Goal: Task Accomplishment & Management: Complete application form

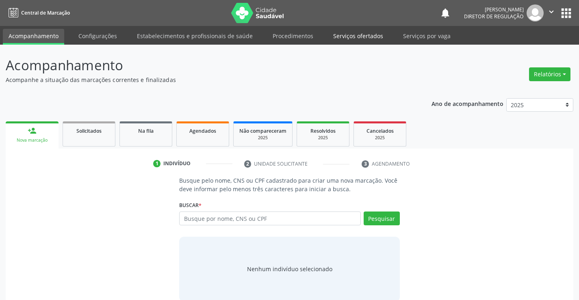
click at [355, 38] on link "Serviços ofertados" at bounding box center [357, 36] width 61 height 14
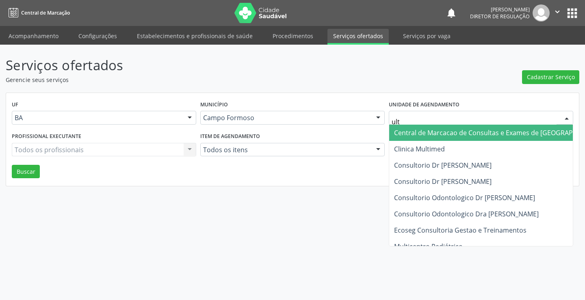
type input "ultr"
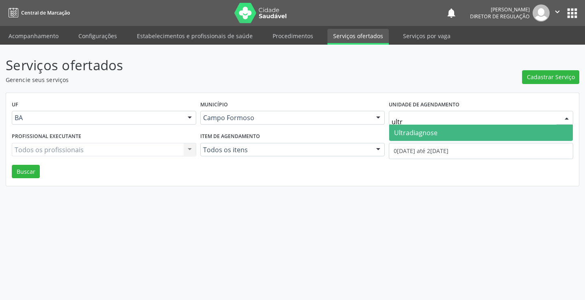
click at [412, 130] on span "Ultradiagnose" at bounding box center [415, 132] width 43 height 9
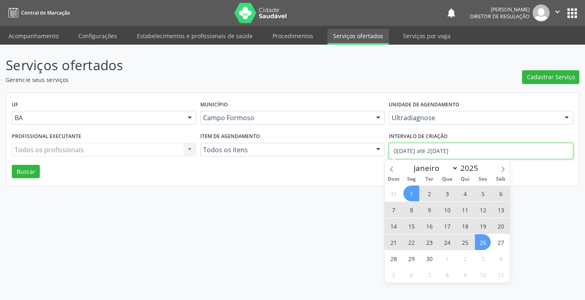
click at [420, 155] on input "0[DATE] até 2[DATE]" at bounding box center [481, 151] width 184 height 16
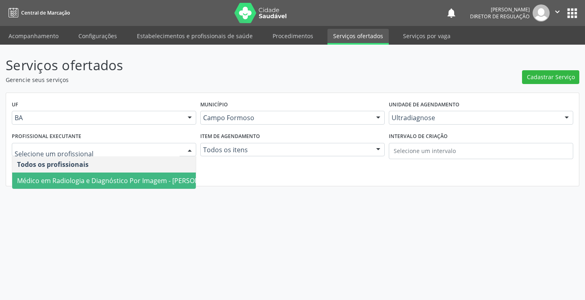
click at [85, 173] on span "Médico em Radiologia e Diagnóstico Por Imagem - [PERSON_NAME]" at bounding box center [119, 181] width 215 height 16
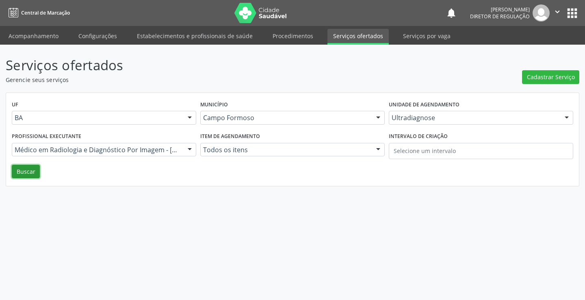
click at [33, 173] on button "Buscar" at bounding box center [26, 172] width 28 height 14
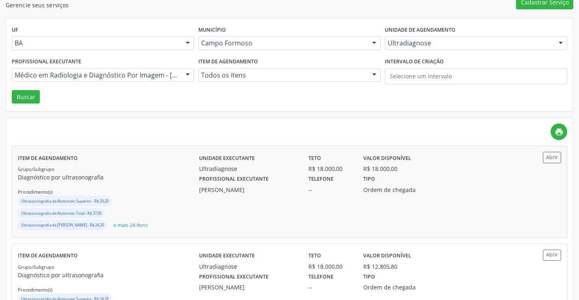
scroll to position [81, 0]
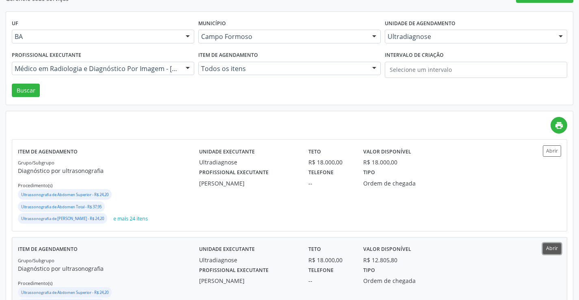
click at [550, 245] on button "Abrir" at bounding box center [551, 248] width 18 height 11
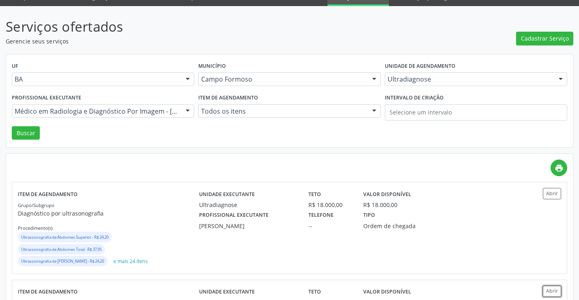
scroll to position [0, 0]
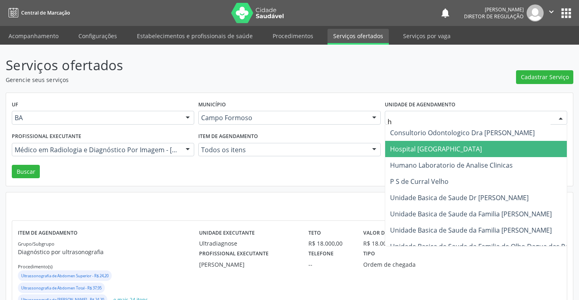
type input "ho"
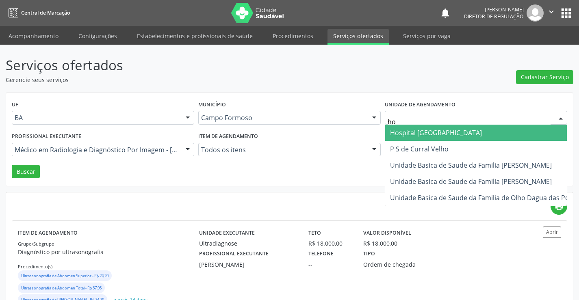
click at [408, 138] on span "Hospital [GEOGRAPHIC_DATA]" at bounding box center [488, 133] width 206 height 16
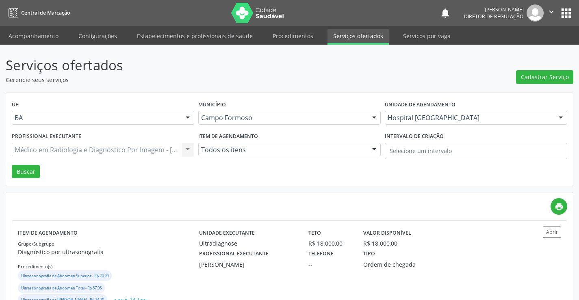
click at [59, 157] on div "Profissional executante Médico em Radiologia e Diagnóstico Por Imagem - [PERSON…" at bounding box center [103, 147] width 186 height 35
click at [61, 151] on div "Médico em Radiologia e Diagnóstico Por Imagem - [PERSON_NAME] Todos os profissi…" at bounding box center [103, 150] width 182 height 14
click at [96, 140] on div "Profissional executante Todos os profissionais Todos os profissionais Médico An…" at bounding box center [103, 147] width 186 height 35
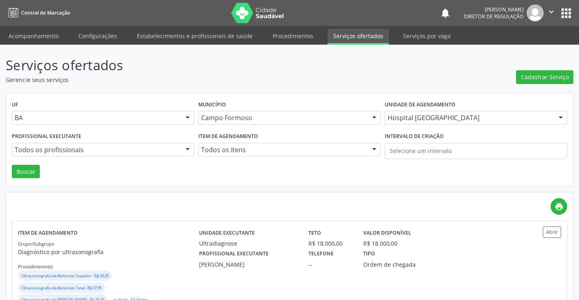
click at [96, 157] on div "Profissional executante Todos os profissionais Todos os profissionais Médico An…" at bounding box center [103, 147] width 186 height 35
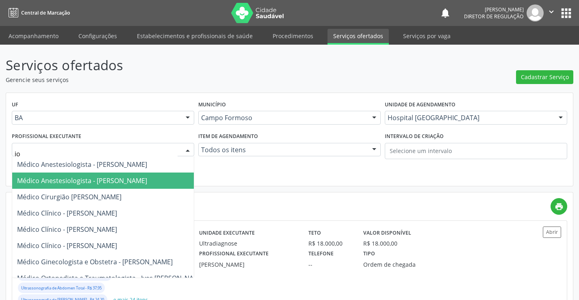
type input "[PERSON_NAME]"
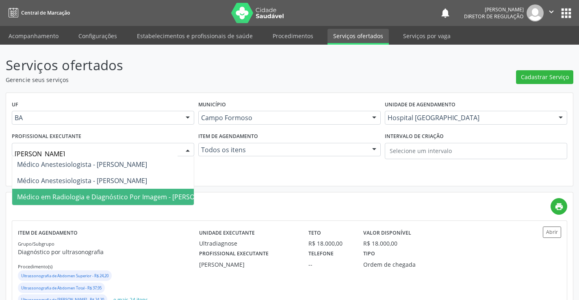
click at [96, 198] on span "Médico em Radiologia e Diagnóstico Por Imagem - [PERSON_NAME]" at bounding box center [119, 196] width 205 height 9
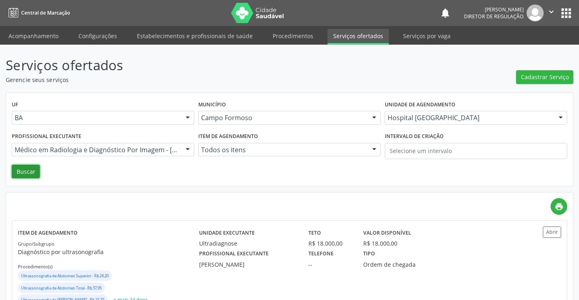
click at [21, 171] on button "Buscar" at bounding box center [26, 172] width 28 height 14
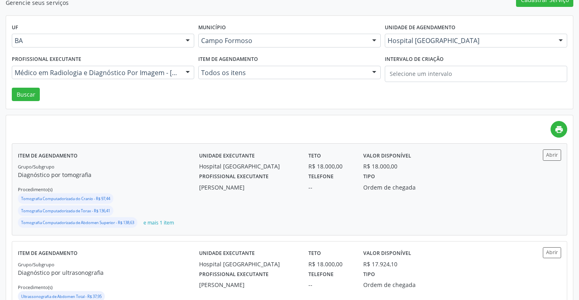
scroll to position [122, 0]
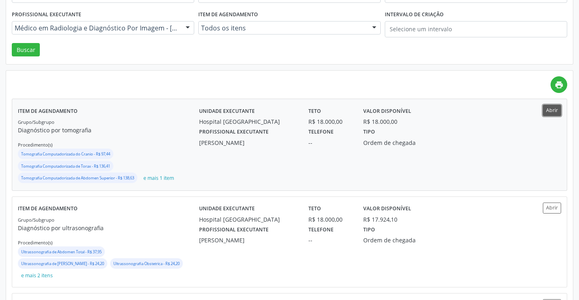
click at [545, 115] on button "Abrir" at bounding box center [551, 110] width 18 height 11
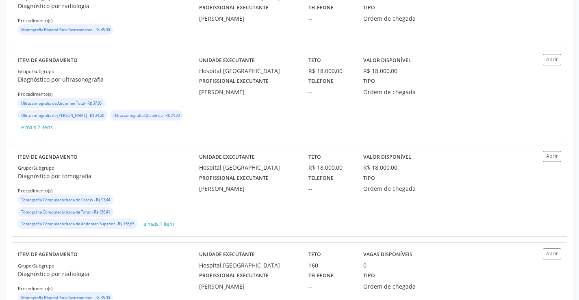
scroll to position [447, 0]
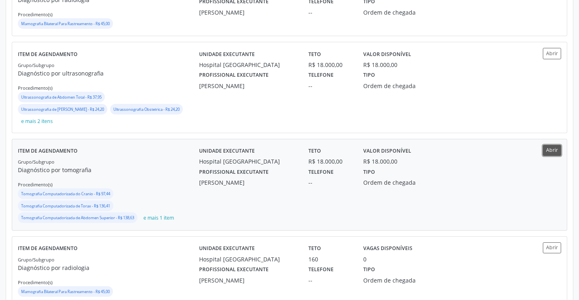
click at [545, 154] on button "Abrir" at bounding box center [551, 150] width 18 height 11
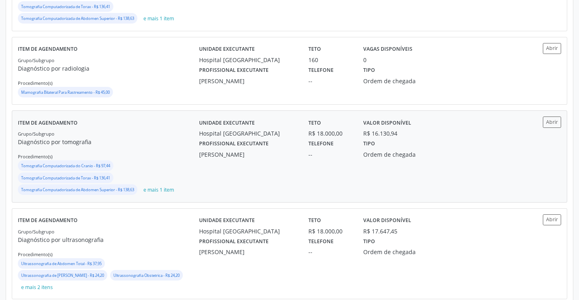
scroll to position [650, 0]
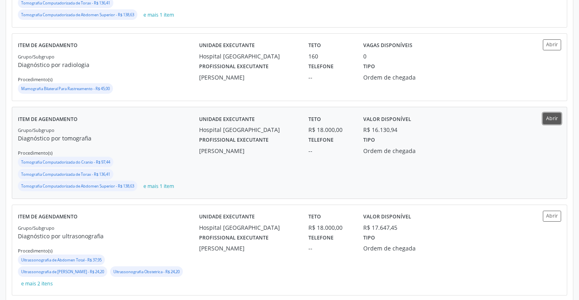
click at [548, 122] on button "Abrir" at bounding box center [551, 118] width 18 height 11
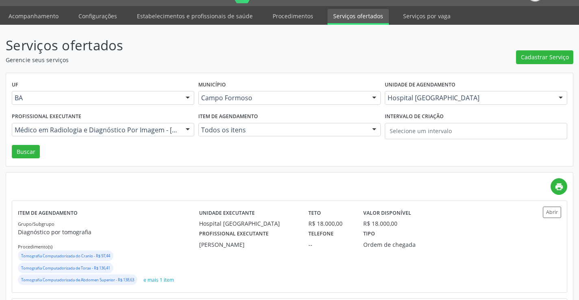
scroll to position [0, 0]
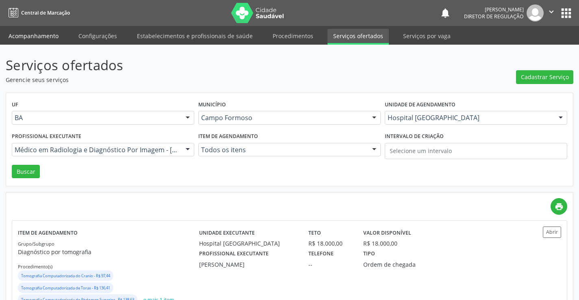
click at [45, 33] on link "Acompanhamento" at bounding box center [33, 36] width 61 height 14
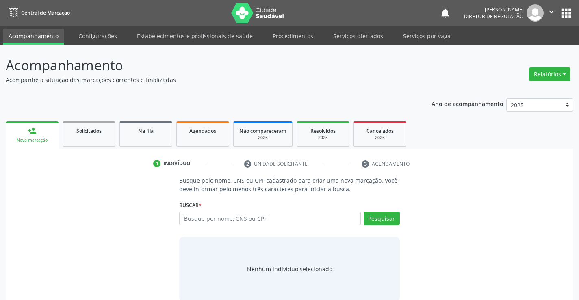
click at [226, 227] on div "Busque por nome, CNS ou CPF Nenhum resultado encontrado para: " " Digite nome, …" at bounding box center [289, 221] width 220 height 19
click at [228, 220] on input "text" at bounding box center [269, 219] width 181 height 14
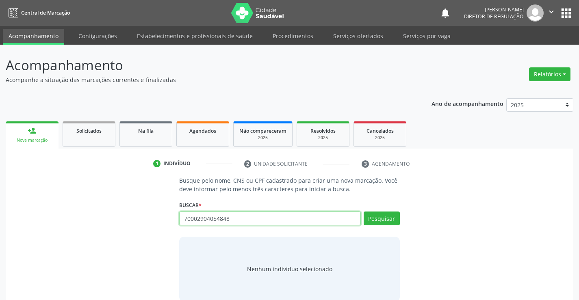
type input "70002904054848"
drag, startPoint x: 393, startPoint y: 239, endPoint x: 398, endPoint y: 223, distance: 16.7
click at [393, 240] on div "Nenhum indivíduo selecionado" at bounding box center [289, 269] width 220 height 65
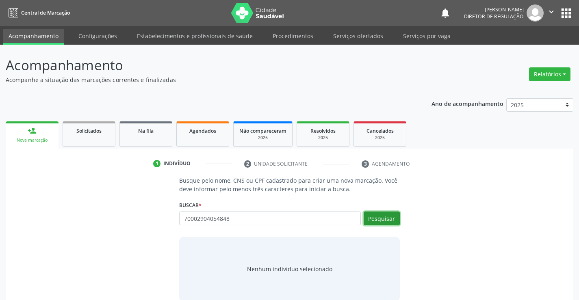
click at [398, 223] on button "Pesquisar" at bounding box center [381, 219] width 36 height 14
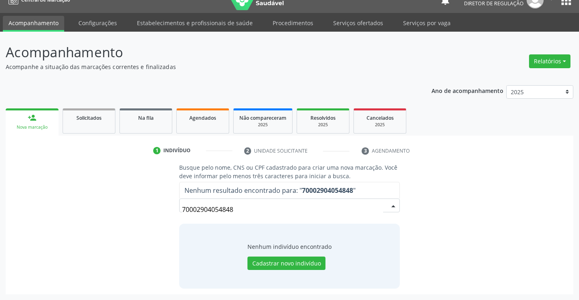
click at [198, 208] on input "70002904054848" at bounding box center [282, 209] width 201 height 16
click at [195, 210] on input "70002904054848" at bounding box center [282, 209] width 201 height 16
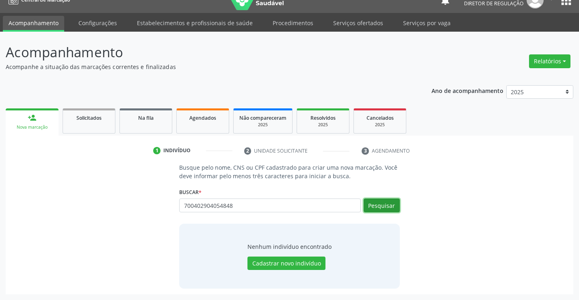
click at [385, 205] on button "Pesquisar" at bounding box center [381, 206] width 36 height 14
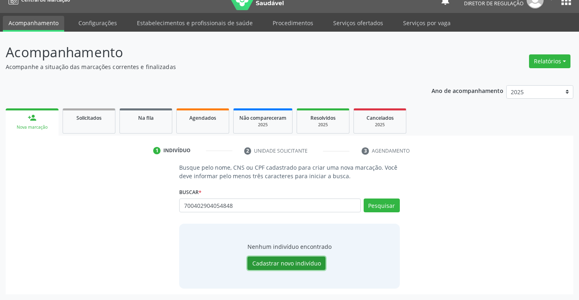
click at [296, 260] on button "Cadastrar novo indivíduo" at bounding box center [286, 264] width 78 height 14
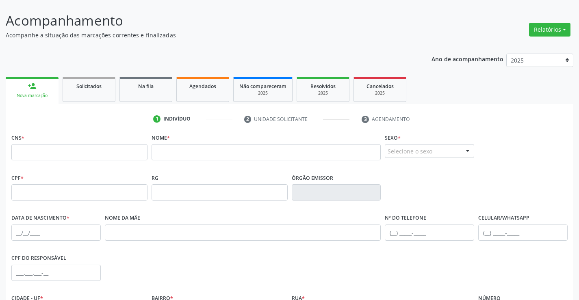
scroll to position [54, 0]
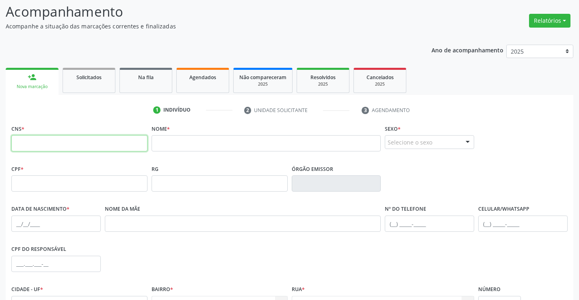
click at [74, 143] on input "text" at bounding box center [79, 143] width 136 height 16
type input "700 4029 0405 4848"
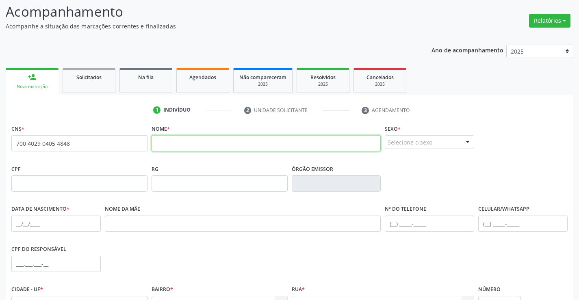
click at [259, 145] on input "text" at bounding box center [265, 143] width 229 height 16
click at [178, 145] on input "AELTOIN" at bounding box center [265, 143] width 229 height 16
click at [176, 145] on input "AELTOIN" at bounding box center [265, 143] width 229 height 16
click at [184, 145] on input "AELTON" at bounding box center [265, 143] width 229 height 16
type input "AELTON DOS SANTOS TEMOTEO"
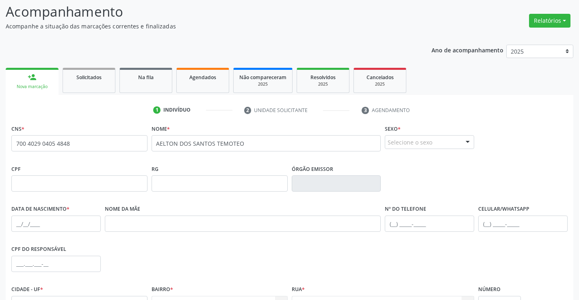
click at [441, 144] on div "Selecione o sexo" at bounding box center [429, 142] width 89 height 14
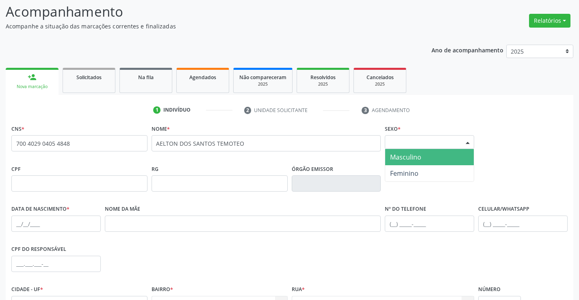
click at [430, 161] on span "Masculino" at bounding box center [429, 157] width 89 height 16
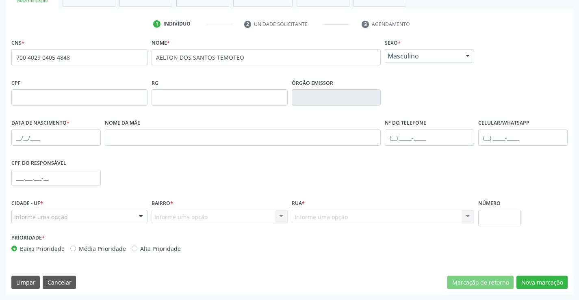
scroll to position [140, 0]
click at [57, 136] on input "text" at bounding box center [55, 137] width 89 height 16
type input "2[DATE]"
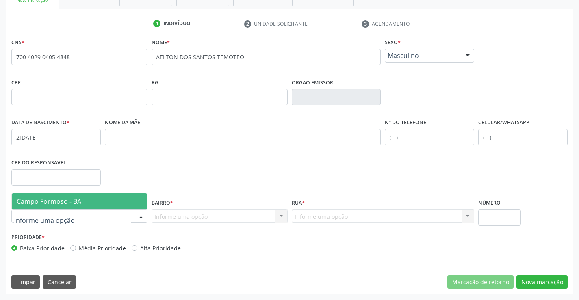
click at [96, 217] on div at bounding box center [79, 217] width 136 height 14
click at [97, 204] on span "Campo Formoso - BA" at bounding box center [79, 201] width 135 height 16
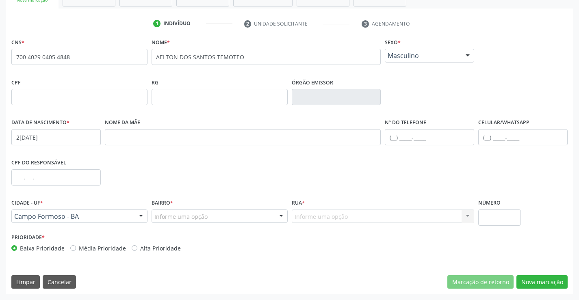
click at [251, 216] on div "Informe uma opção" at bounding box center [219, 217] width 136 height 14
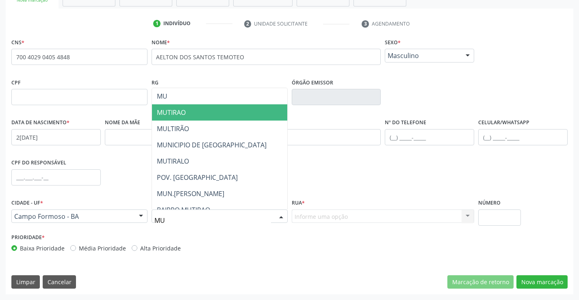
type input "MUT"
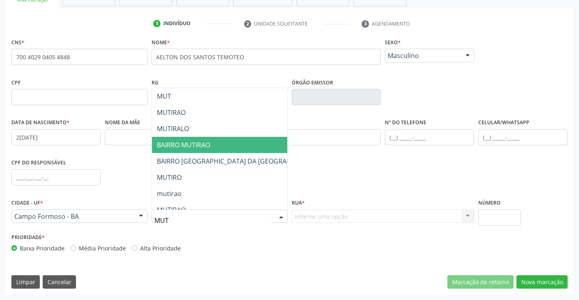
click at [222, 140] on span "BAIRRO MUTIRAO" at bounding box center [239, 145] width 175 height 16
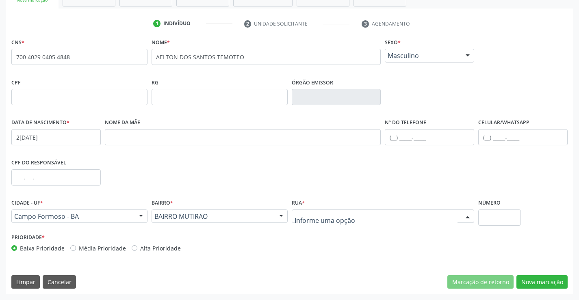
click at [362, 216] on div at bounding box center [383, 217] width 183 height 14
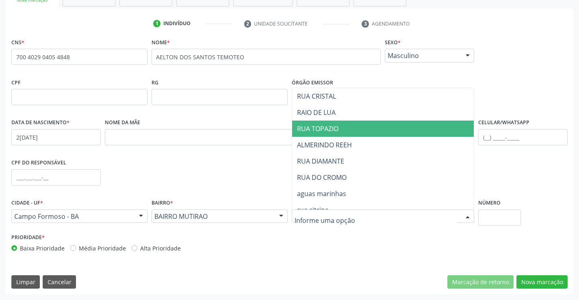
click at [362, 133] on span "RUA TOPAZIO" at bounding box center [383, 129] width 182 height 16
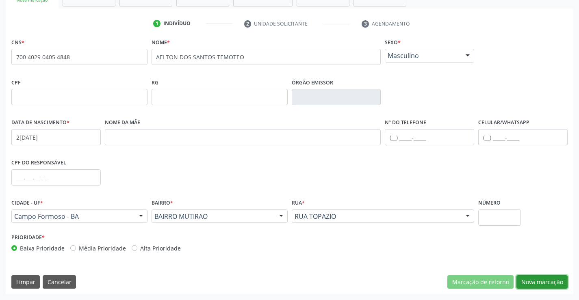
click at [542, 280] on button "Nova marcação" at bounding box center [541, 282] width 51 height 14
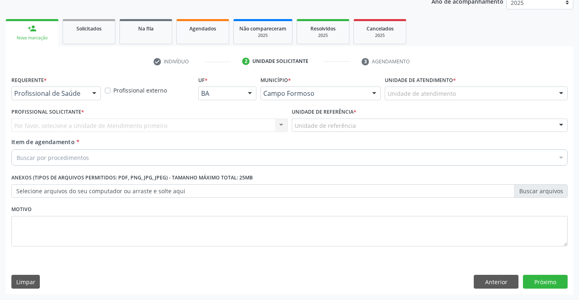
click at [67, 87] on div "Profissional de Saúde" at bounding box center [55, 93] width 89 height 14
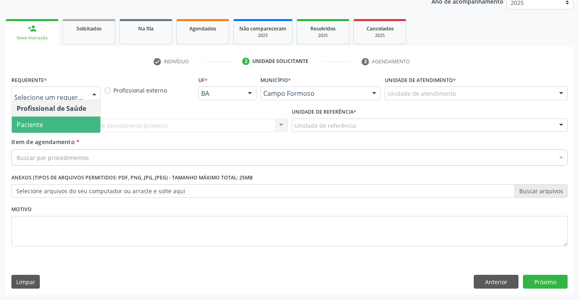
click at [66, 123] on span "Paciente" at bounding box center [56, 125] width 89 height 16
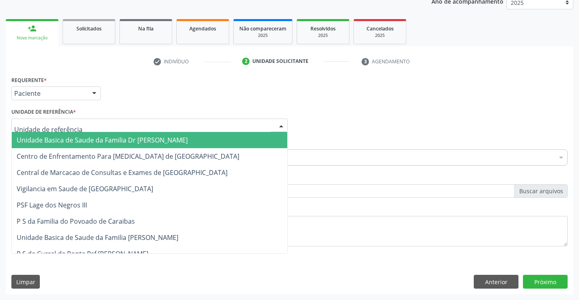
click at [197, 126] on div at bounding box center [149, 126] width 276 height 14
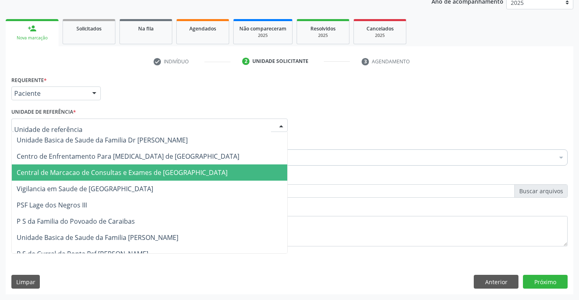
click at [183, 172] on span "Central de Marcacao de Consultas e Exames de [GEOGRAPHIC_DATA]" at bounding box center [122, 172] width 211 height 9
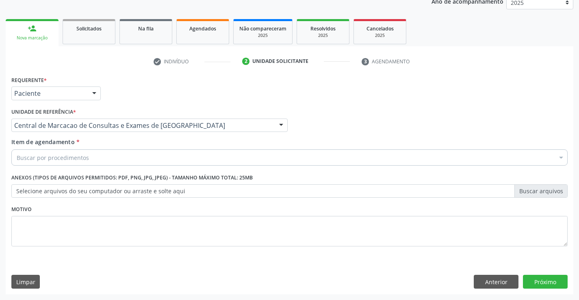
click at [188, 158] on div "Buscar por procedimentos" at bounding box center [289, 157] width 556 height 16
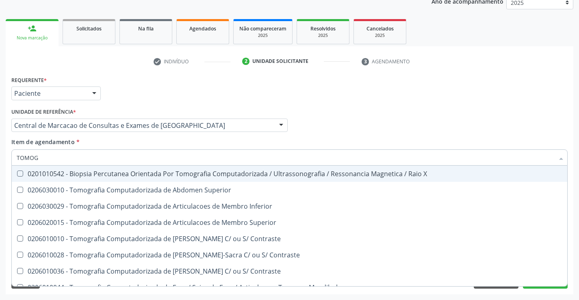
type input "TOMOGR"
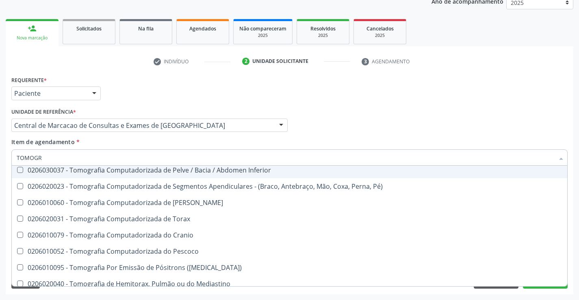
scroll to position [139, 0]
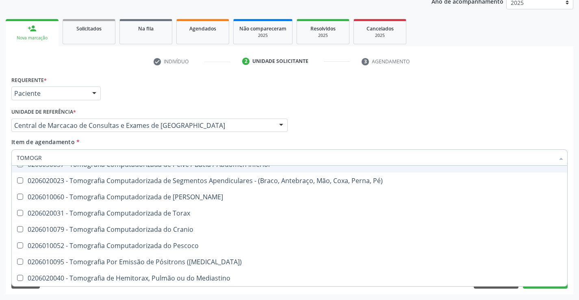
click at [183, 211] on div "0206020031 - Tomografia Computadorizada de Torax" at bounding box center [289, 213] width 545 height 6
checkbox Torax "true"
click at [461, 123] on div "Profissional Solicitante Por favor, selecione a Unidade de Atendimento primeiro…" at bounding box center [289, 122] width 560 height 32
checkbox Superior "true"
checkbox Torax "false"
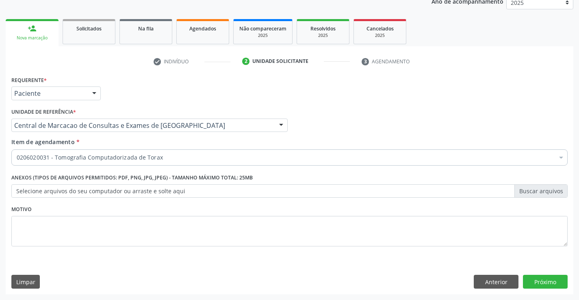
scroll to position [0, 0]
click at [545, 287] on button "Próximo" at bounding box center [545, 282] width 45 height 14
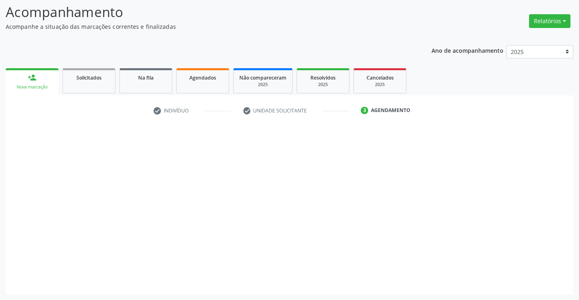
scroll to position [53, 0]
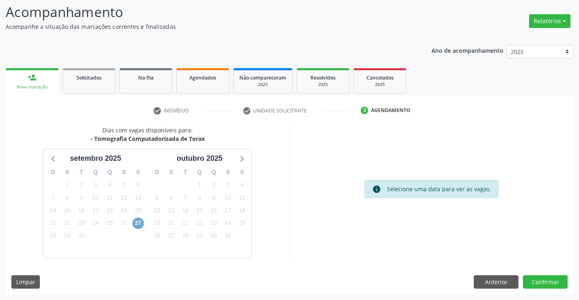
click at [136, 221] on span "27" at bounding box center [137, 223] width 11 height 11
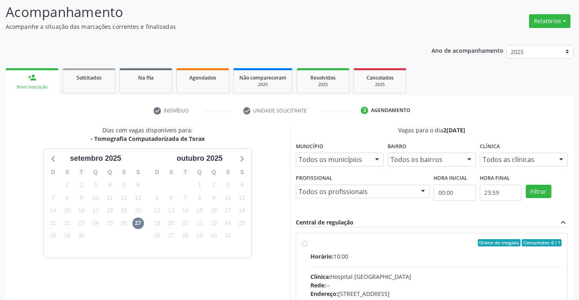
click at [307, 246] on input "Ordem de chegada Consumidos: 0 / 1 Horário: 10:00 Clínica: Hospital [GEOGRAPHIC…" at bounding box center [305, 242] width 6 height 7
radio input "true"
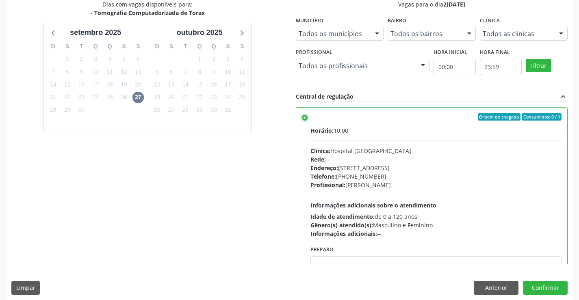
scroll to position [185, 0]
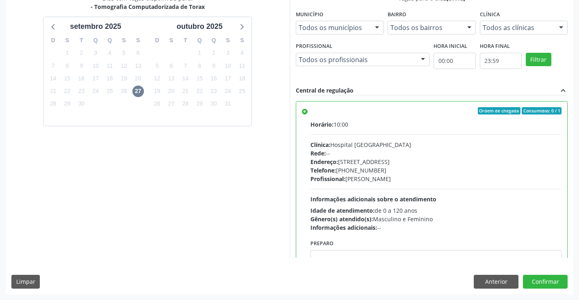
click at [530, 290] on div "Dias com vagas disponíveis para: - Tomografia Computadorizada de Torax [DATE] D…" at bounding box center [289, 144] width 567 height 300
click at [533, 284] on button "Confirmar" at bounding box center [545, 282] width 45 height 14
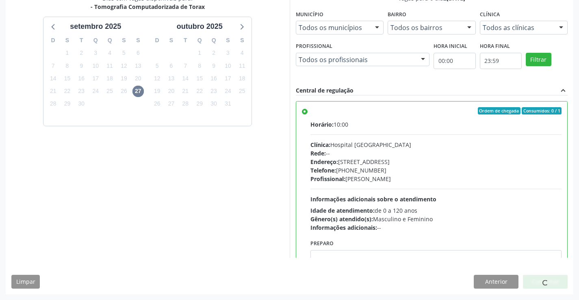
scroll to position [0, 0]
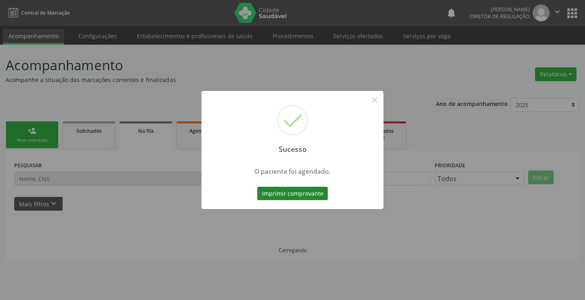
click at [274, 193] on button "Imprimir comprovante" at bounding box center [292, 194] width 71 height 14
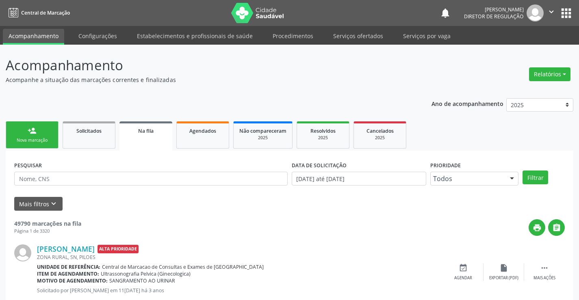
click at [39, 143] on div "Nova marcação" at bounding box center [32, 140] width 41 height 6
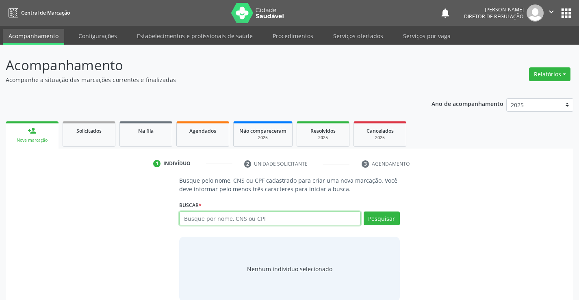
click at [211, 224] on input "text" at bounding box center [269, 219] width 181 height 14
type input "AELTON"
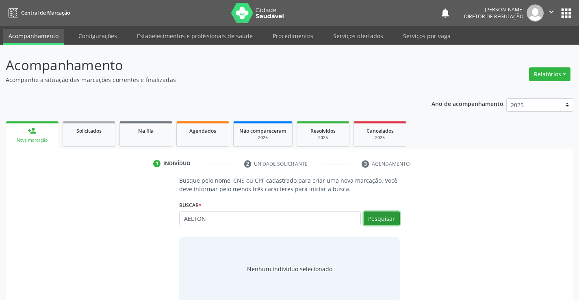
click at [390, 223] on button "Pesquisar" at bounding box center [381, 219] width 36 height 14
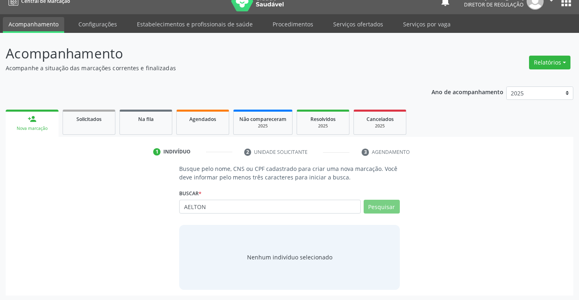
scroll to position [13, 0]
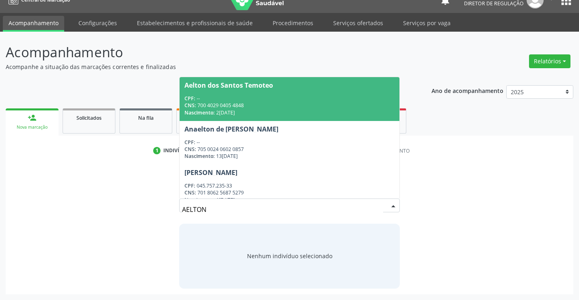
click at [236, 104] on div "CNS: 700 4029 0405 4848" at bounding box center [289, 105] width 210 height 7
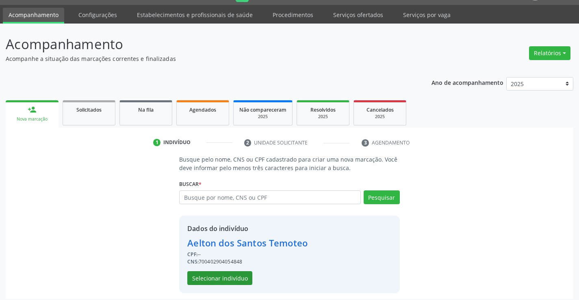
scroll to position [26, 0]
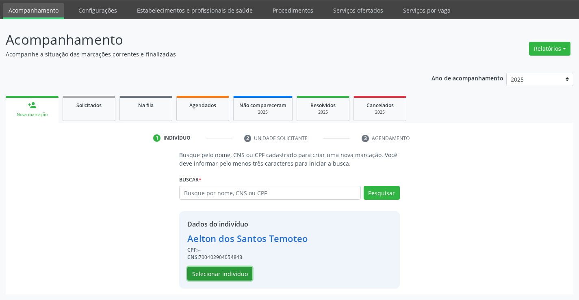
click at [214, 278] on button "Selecionar indivíduo" at bounding box center [219, 274] width 65 height 14
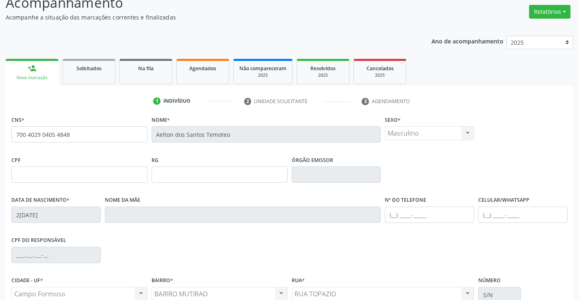
scroll to position [140, 0]
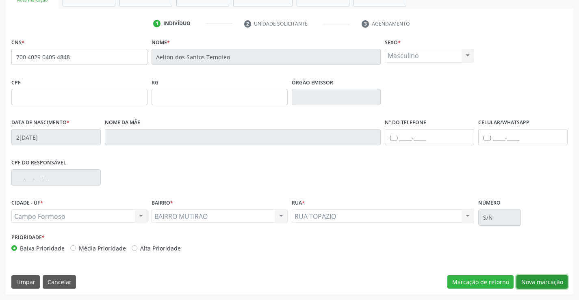
click at [542, 283] on button "Nova marcação" at bounding box center [541, 282] width 51 height 14
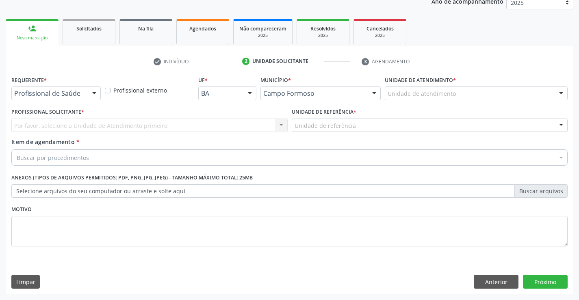
scroll to position [102, 0]
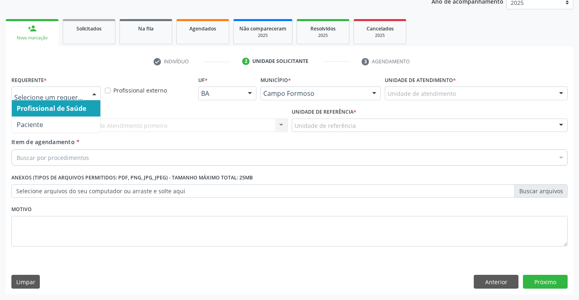
click at [67, 99] on div at bounding box center [55, 93] width 89 height 14
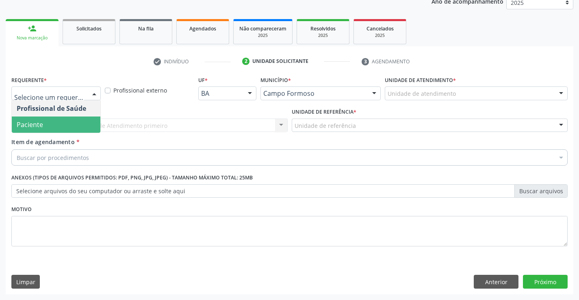
click at [58, 127] on span "Paciente" at bounding box center [56, 125] width 89 height 16
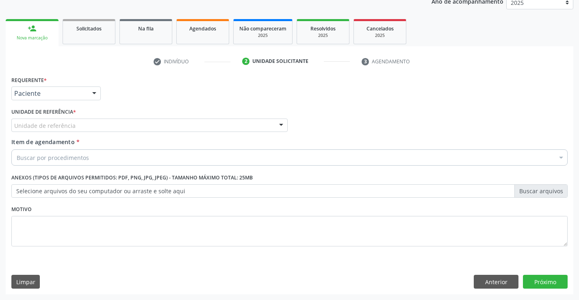
click at [158, 125] on div "Unidade de referência" at bounding box center [149, 126] width 276 height 14
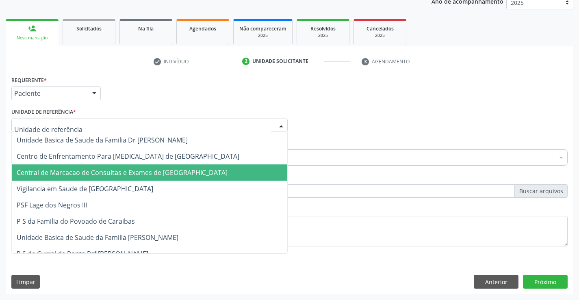
click at [166, 170] on span "Central de Marcacao de Consultas e Exames de [GEOGRAPHIC_DATA]" at bounding box center [122, 172] width 211 height 9
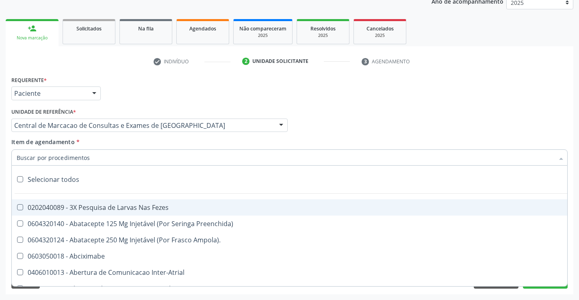
click at [177, 157] on div at bounding box center [289, 157] width 556 height 16
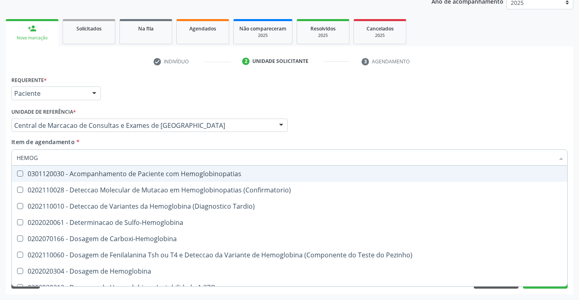
type input "HEMOGR"
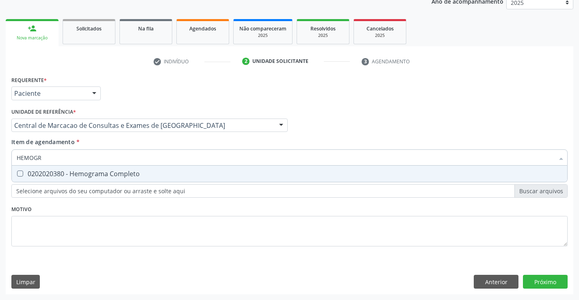
click at [180, 172] on div "0202020380 - Hemograma Completo" at bounding box center [289, 174] width 545 height 6
checkbox Completo "true"
type input "HEMOGR"
click at [182, 138] on div "Item de agendamento * HEMOGR Desfazer seleção 0202020380 - Hemograma Completo N…" at bounding box center [289, 151] width 556 height 26
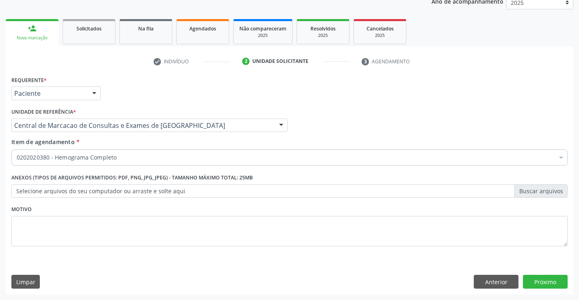
click at [173, 162] on div "0202020380 - Hemograma Completo" at bounding box center [289, 157] width 556 height 16
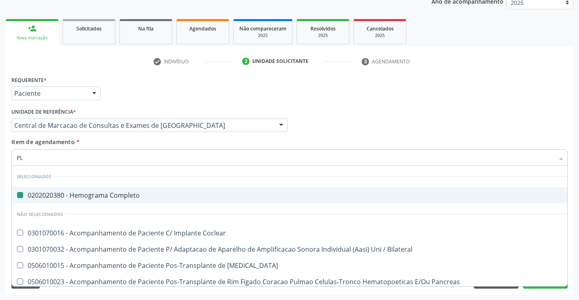
type input "PLA"
checkbox Completo "false"
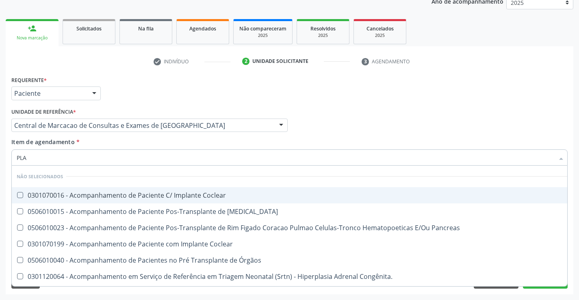
type input "PLAQ"
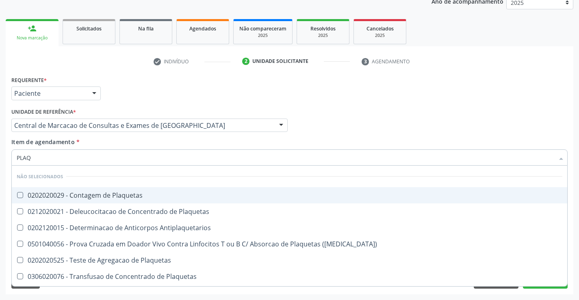
click at [175, 194] on div "0202020029 - Contagem de Plaquetas" at bounding box center [289, 195] width 545 height 6
checkbox Plaquetas "true"
type input "PLAQ"
click at [160, 145] on div "Item de agendamento * PLAQ Desfazer seleção Não selecionados 0202020029 - Conta…" at bounding box center [289, 151] width 556 height 26
checkbox Plaquetas "true"
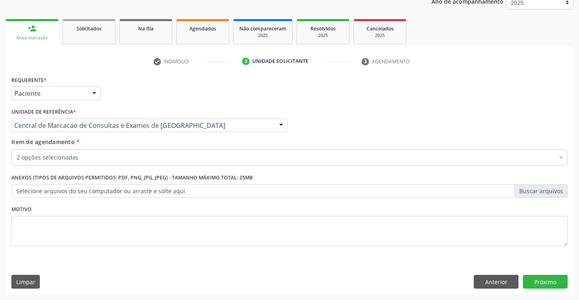
click at [160, 153] on div "2 opções selecionadas" at bounding box center [289, 157] width 556 height 16
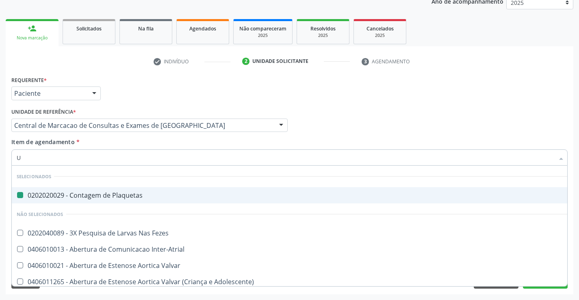
type input "UR"
checkbox Plaquetas "false"
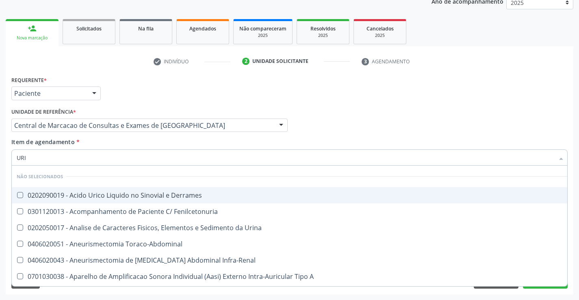
type input "URIN"
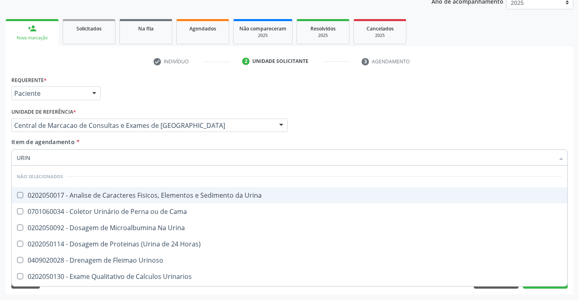
click at [162, 192] on div "0202050017 - Analise de Caracteres Fisicos, Elementos e Sedimento da Urina" at bounding box center [289, 195] width 545 height 6
checkbox Urina "true"
type input "URIN"
click at [152, 145] on div "Item de agendamento * URIN Desfazer seleção Não selecionados 0202050017 - Anali…" at bounding box center [289, 151] width 556 height 26
checkbox Urina "true"
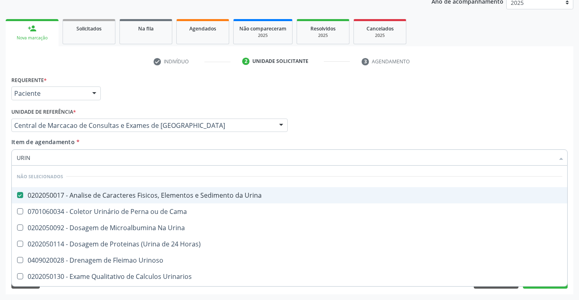
checkbox Cama "true"
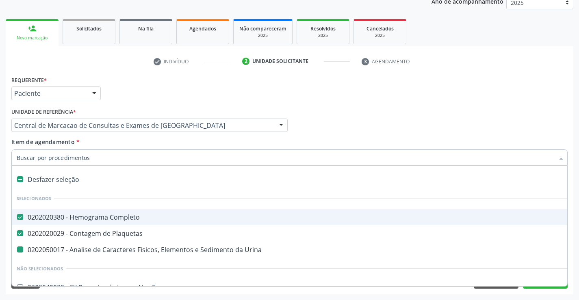
type input "F"
checkbox Urina "false"
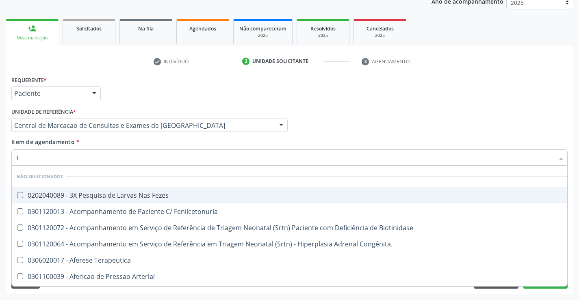
type input "FE"
checkbox Fezes "false"
type input "FEZ"
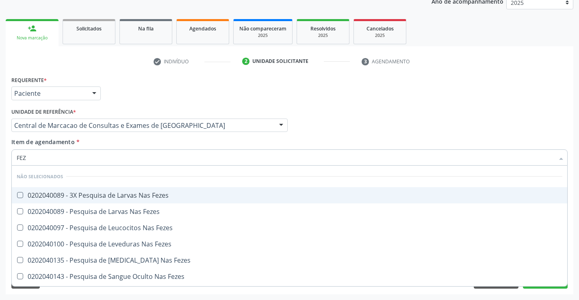
click at [154, 193] on div "0202040089 - 3X Pesquisa de Larvas Nas Fezes" at bounding box center [289, 195] width 545 height 6
checkbox Fezes "true"
click at [148, 144] on div "Item de agendamento * FEZ [PERSON_NAME] seleção Não selecionados 0202040089 - 3…" at bounding box center [289, 151] width 556 height 26
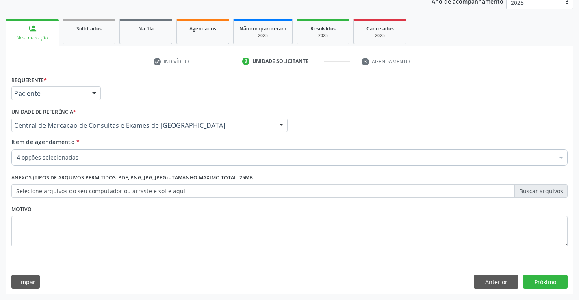
checkbox Urina "true"
checkbox Fezes "true"
checkbox Plaquetas "true"
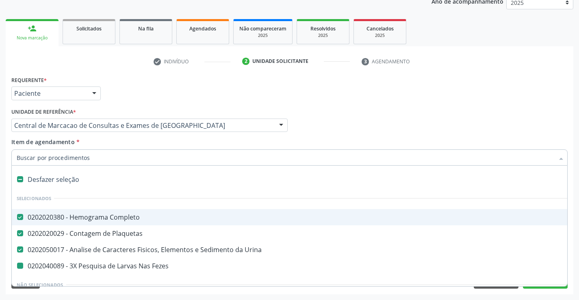
type input "G"
checkbox Fezes "false"
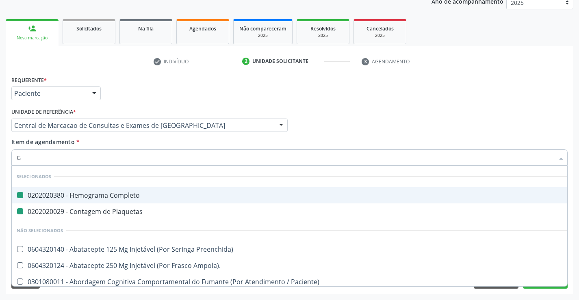
type input "GL"
checkbox Completo "false"
checkbox Plaquetas "false"
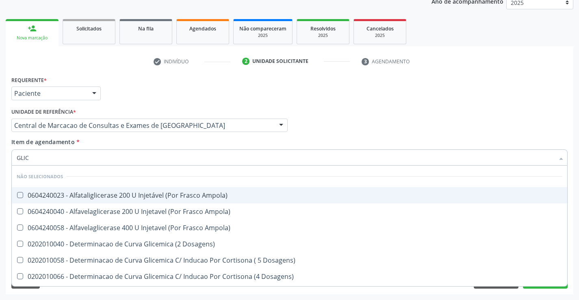
type input "GLICO"
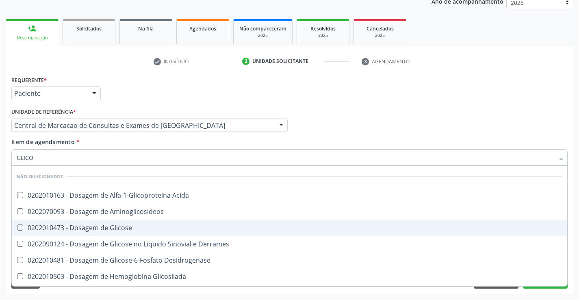
click at [145, 226] on div "0202010473 - Dosagem de Glicose" at bounding box center [289, 228] width 545 height 6
checkbox Glicose "true"
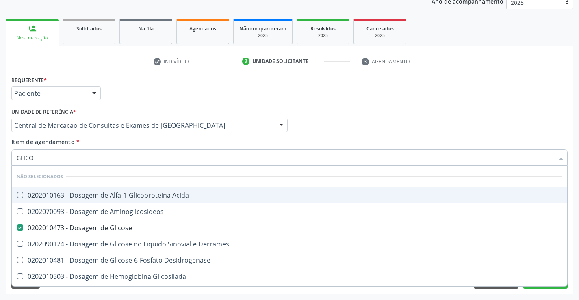
click at [147, 149] on div "Item de agendamento * GLICO Desfazer seleção Não selecionados 0202010163 - Dosa…" at bounding box center [289, 151] width 556 height 26
checkbox Acida "true"
checkbox Derrames "true"
checkbox Aminoglicosideos "true"
checkbox Desidrogenase "true"
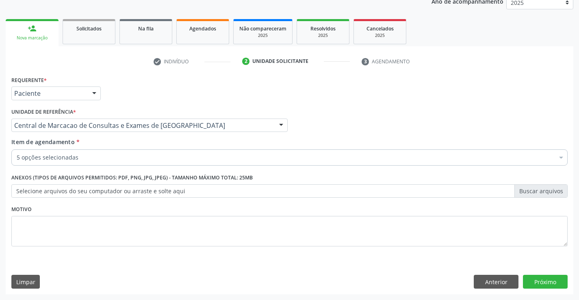
click at [147, 162] on div "5 opções selecionadas" at bounding box center [289, 157] width 556 height 16
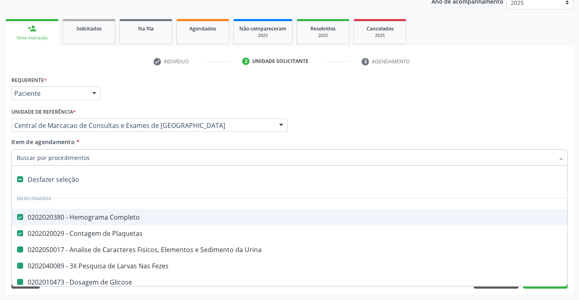
type input "H"
checkbox Fezes "false"
checkbox Glicose "false"
checkbox Urina "false"
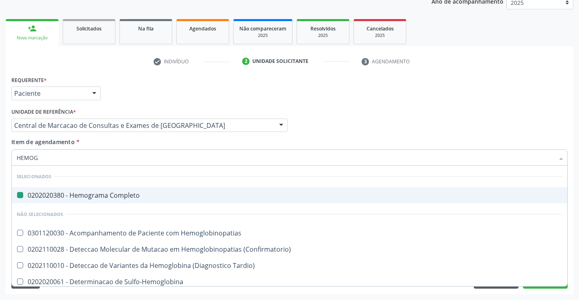
type input "HEMOGL"
checkbox Completo "false"
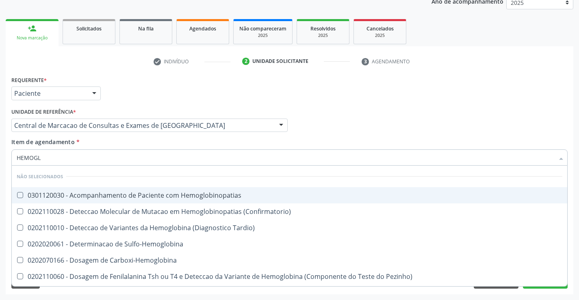
type input "HEMOGLO"
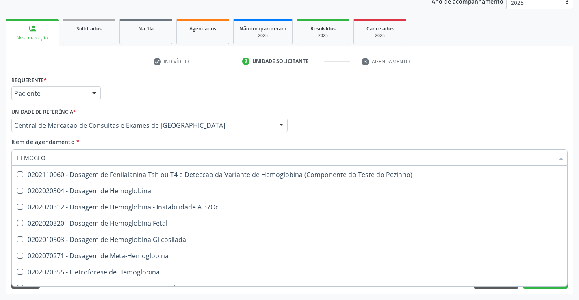
scroll to position [122, 0]
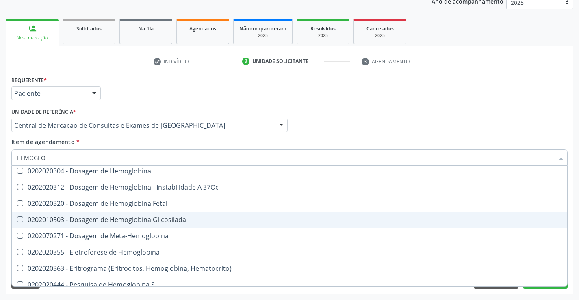
click at [144, 218] on div "0202010503 - Dosagem de Hemoglobina Glicosilada" at bounding box center [289, 219] width 545 height 6
checkbox Glicosilada "true"
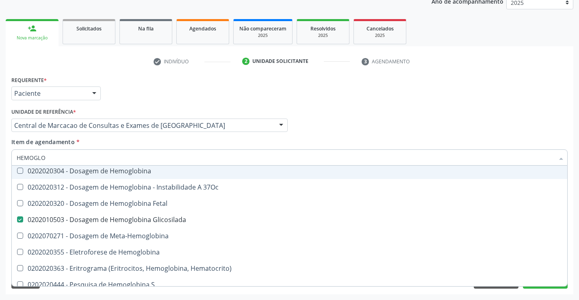
click at [147, 141] on div "Item de agendamento * HEMOGLO Desfazer seleção Não selecionados 0301120030 - Ac…" at bounding box center [289, 151] width 556 height 26
checkbox Hemoglobinopatias "true"
checkbox Tardio\) "true"
checkbox Sulfo-Hemoglobina "true"
checkbox Carboxi-Hemoglobina "true"
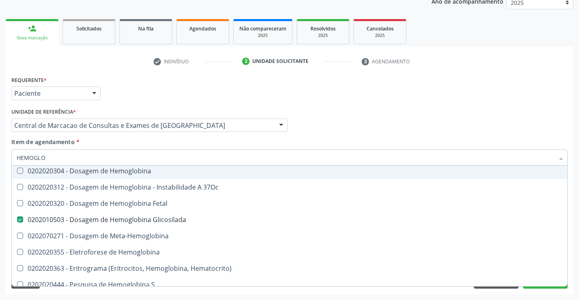
checkbox Pezinho\) "true"
checkbox Glicosilada "false"
checkbox \(Confirmatorio\) "true"
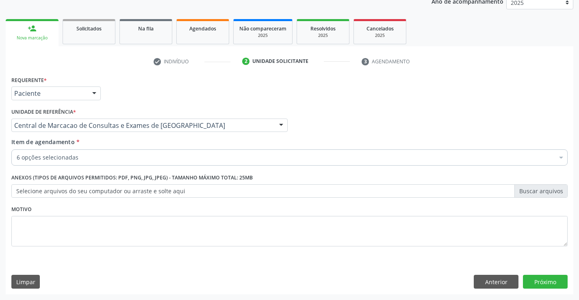
scroll to position [48, 0]
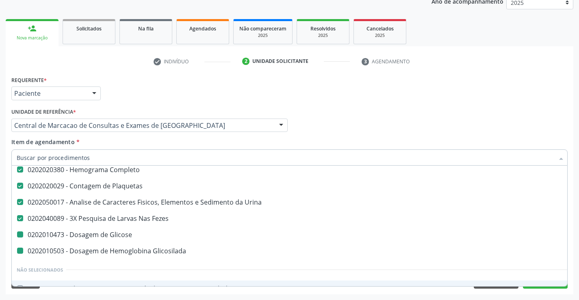
type input "U"
checkbox Glicose "false"
checkbox Glicosilada "false"
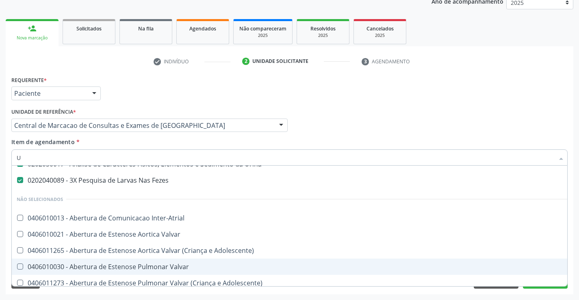
scroll to position [26, 0]
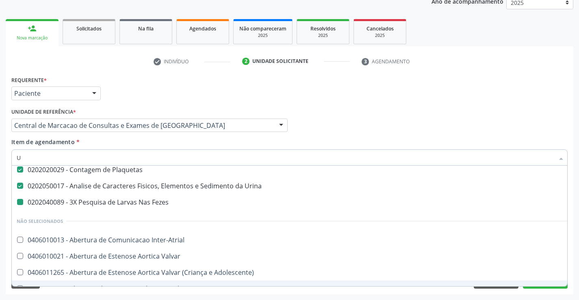
type input "UR"
checkbox Fezes "false"
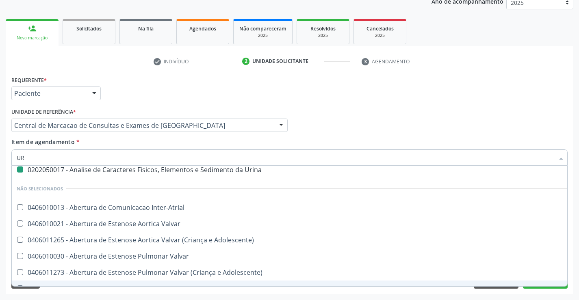
type input "URE"
checkbox Urina "false"
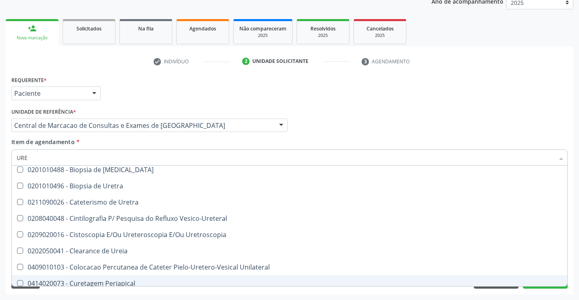
type input "UREI"
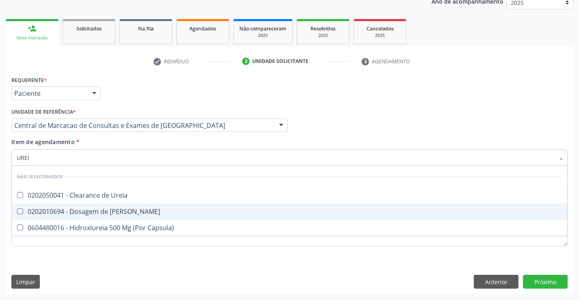
click at [131, 213] on div "0202010694 - Dosagem de [PERSON_NAME]" at bounding box center [289, 211] width 545 height 6
checkbox Ureia "true"
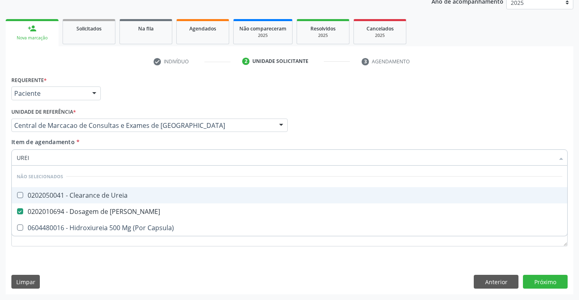
click at [122, 137] on div "Unidade de referência * Central de Marcacao de Consultas e Exames de [GEOGRAPHI…" at bounding box center [149, 122] width 280 height 32
checkbox Ureia "true"
checkbox Capsula\) "true"
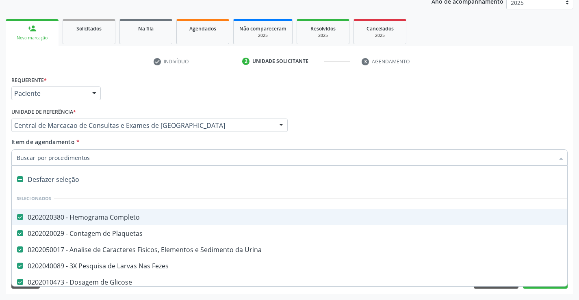
type input "C"
checkbox Ureia "false"
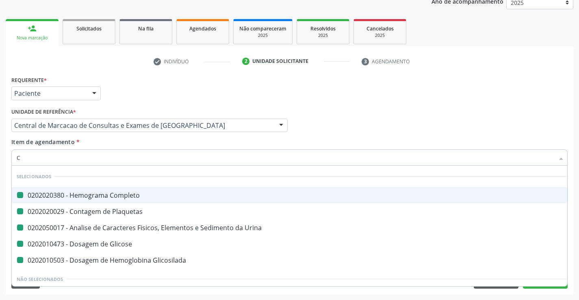
type input "CR"
checkbox Completo "false"
checkbox Urina "false"
checkbox Plaquetas "false"
checkbox Glicose "false"
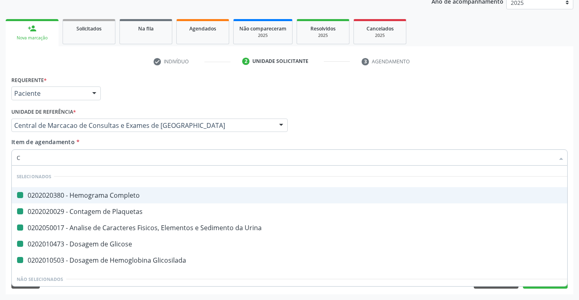
checkbox Glicosilada "false"
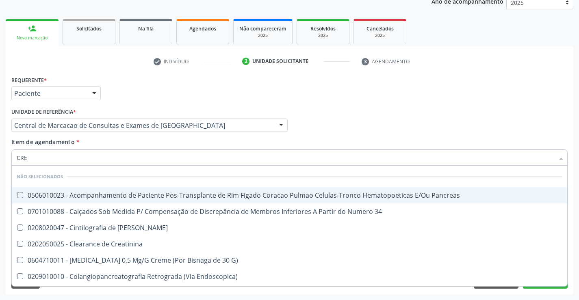
type input "CREA"
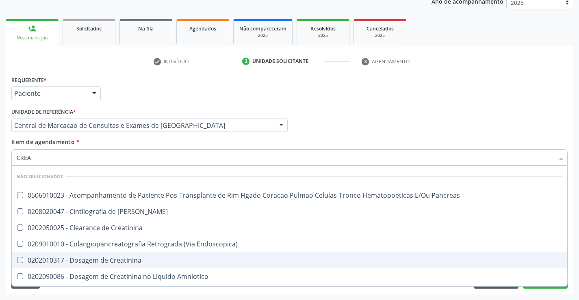
click at [101, 259] on div "0202010317 - Dosagem de Creatinina" at bounding box center [289, 260] width 545 height 6
checkbox Creatinina "true"
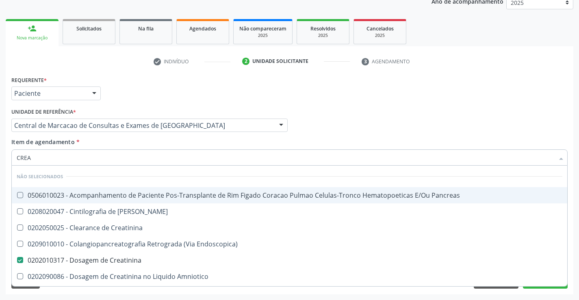
type input "CREA"
click at [123, 145] on div "Item de agendamento * CREA Desfazer seleção Não selecionados 0506010023 - Acomp…" at bounding box center [289, 151] width 556 height 26
checkbox Pancreas "true"
checkbox Creatinina "true"
checkbox Pancreas "true"
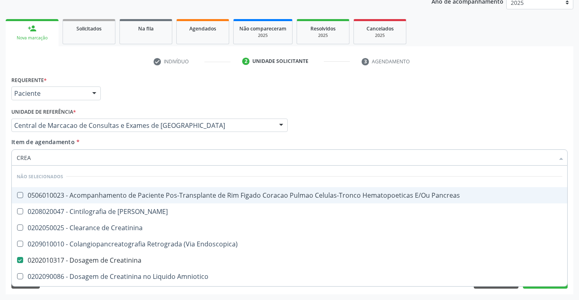
checkbox Endoscopica\) "true"
checkbox \(Cpk\) "true"
checkbox Mb "true"
checkbox Amniotico "true"
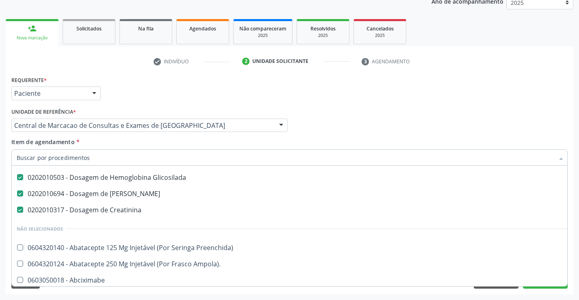
scroll to position [122, 0]
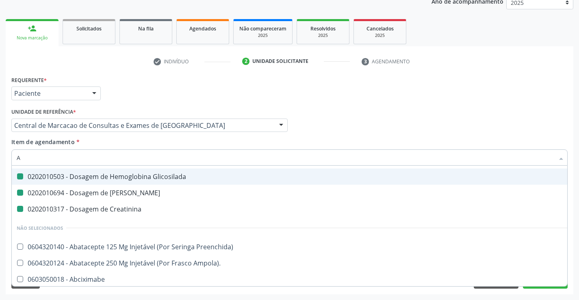
type input "AC"
checkbox Urina "false"
checkbox Fezes "false"
checkbox Glicose "false"
checkbox Ureia "false"
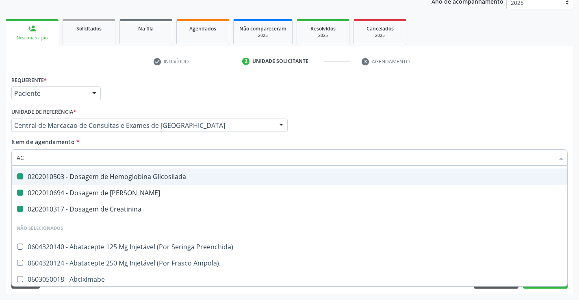
checkbox Creatinina "false"
checkbox Glicosilada "false"
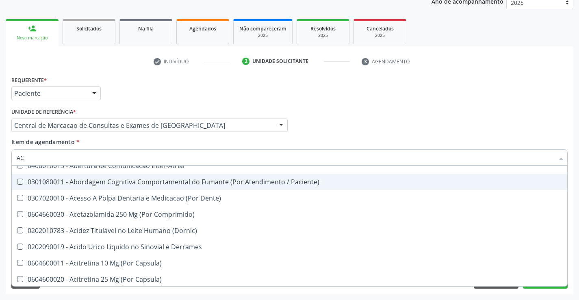
scroll to position [105, 0]
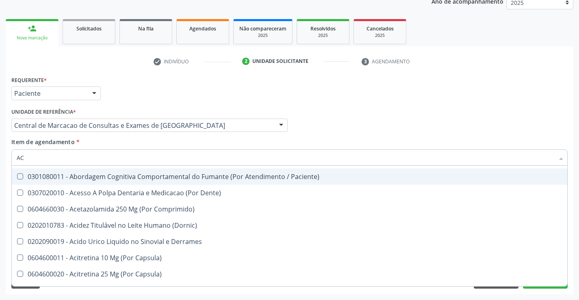
type input "ACI"
checkbox Urina "false"
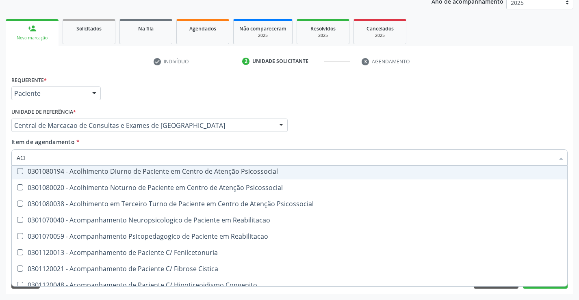
scroll to position [100, 0]
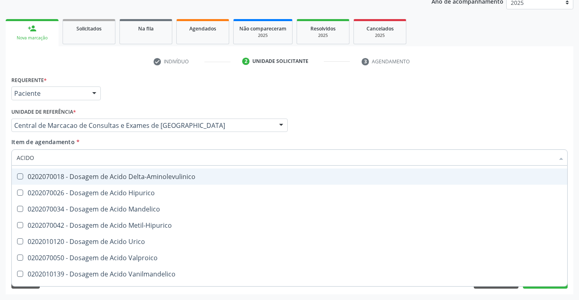
type input "ACIDO U"
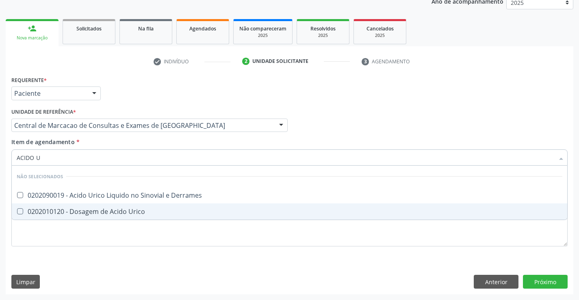
scroll to position [0, 0]
click at [134, 209] on div "0202010120 - Dosagem de Acido Urico" at bounding box center [289, 211] width 545 height 6
checkbox Urico "true"
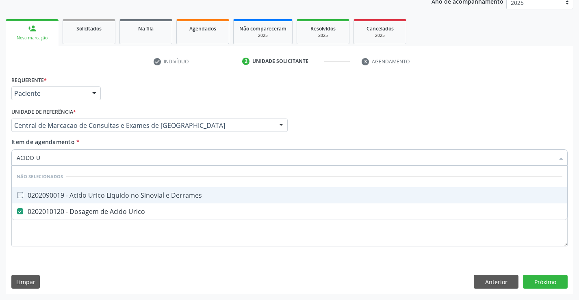
click at [121, 142] on div "Item de agendamento * ACIDO U Desfazer seleção Não selecionados 0202090019 - Ac…" at bounding box center [289, 151] width 556 height 26
checkbox Derrames "true"
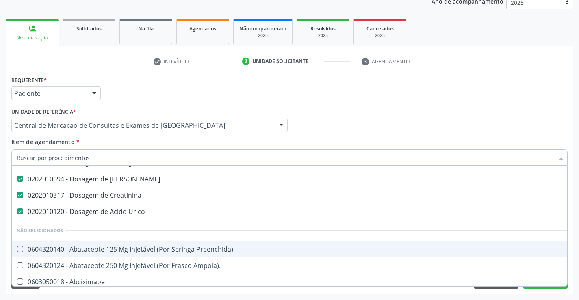
scroll to position [122, 0]
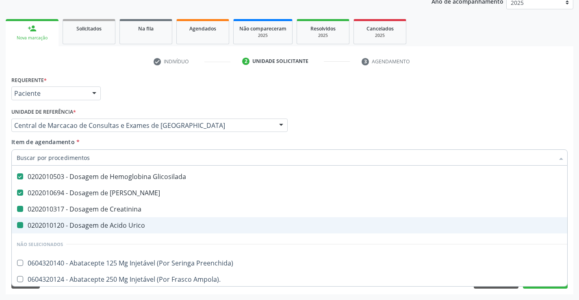
type input "R"
checkbox Creatinina "false"
checkbox Urico "false"
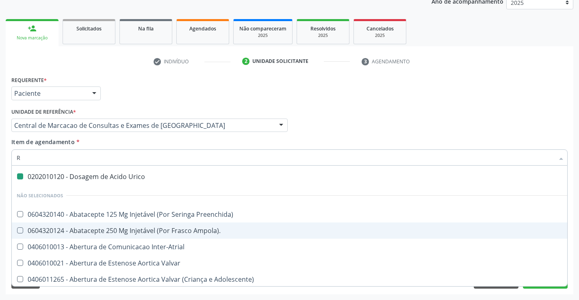
type input "RE"
checkbox Creatinina "false"
checkbox Urico "false"
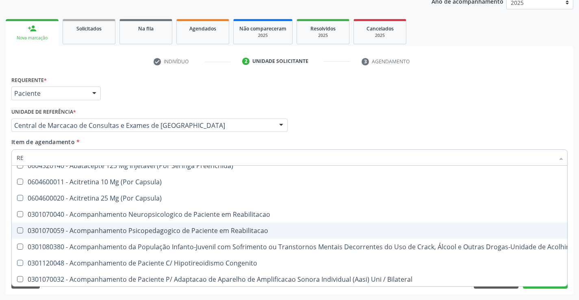
scroll to position [105, 0]
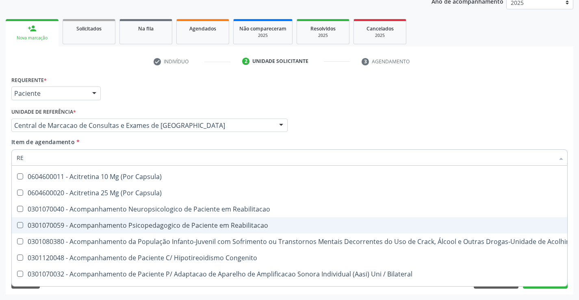
type input "REA"
checkbox Creatinina "false"
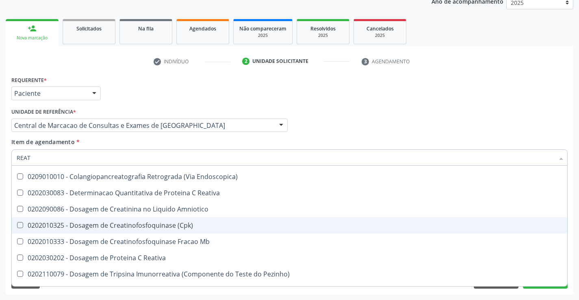
type input "REATI"
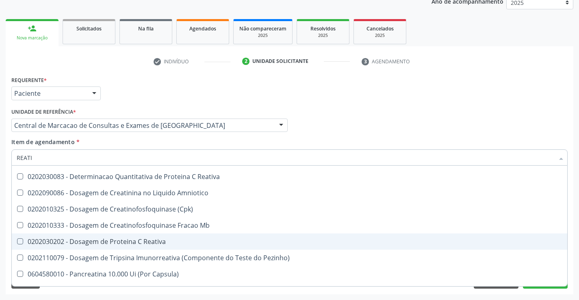
click at [130, 242] on div "0202030202 - Dosagem de Proteina C Reativa" at bounding box center [289, 241] width 545 height 6
checkbox Reativa "true"
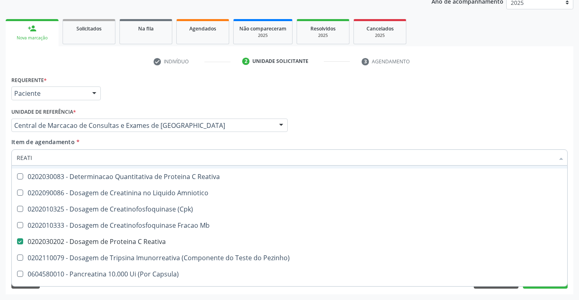
click at [133, 143] on div "Item de agendamento * REATI Desfazer seleção Selecionados 0202010317 - Dosagem …" at bounding box center [289, 151] width 556 height 26
checkbox Infòcitos\) "true"
checkbox Creatinina "true"
checkbox Reativa "true"
checkbox \(Cpk\) "true"
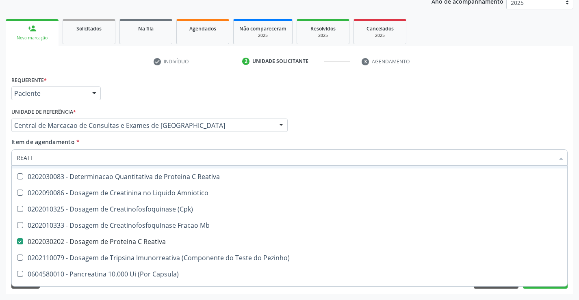
checkbox Mb "true"
checkbox Amniotico "true"
checkbox Linfócitos\) "true"
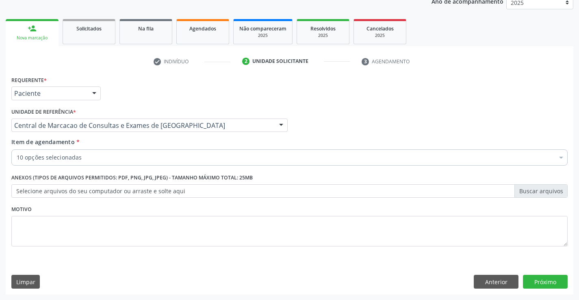
scroll to position [0, 0]
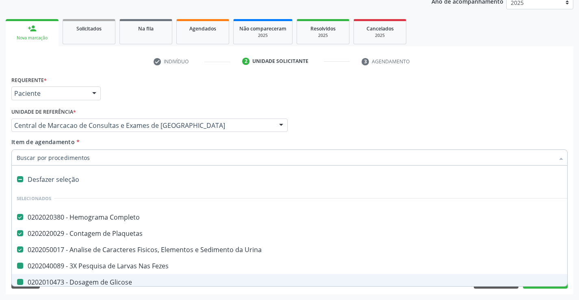
type input "V"
checkbox Glicose "false"
checkbox Glicosilada "false"
checkbox Creatinina "false"
checkbox Urico "false"
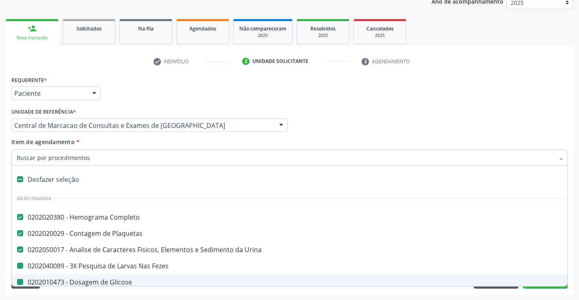
checkbox Reativa "false"
checkbox Ureia "false"
checkbox Fezes "false"
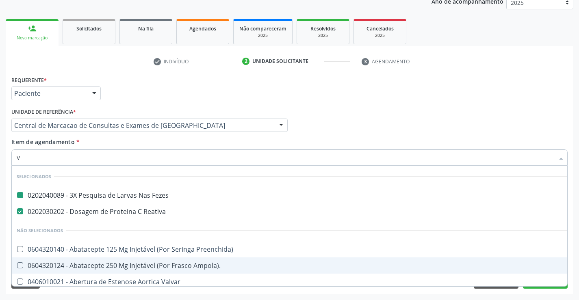
type input "VH"
checkbox Fezes "false"
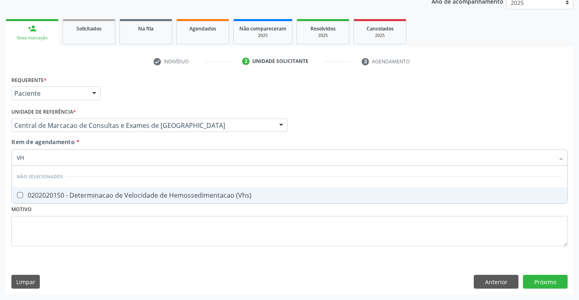
type input "VHS"
click at [135, 196] on div "0202020150 - Determinacao de Velocidade de Hemossedimentacao (Vhs)" at bounding box center [289, 195] width 545 height 6
checkbox \(Vhs\) "true"
click at [119, 140] on div "Item de agendamento * VHS Desfazer seleção Não selecionados 0202020150 - Determ…" at bounding box center [289, 151] width 556 height 26
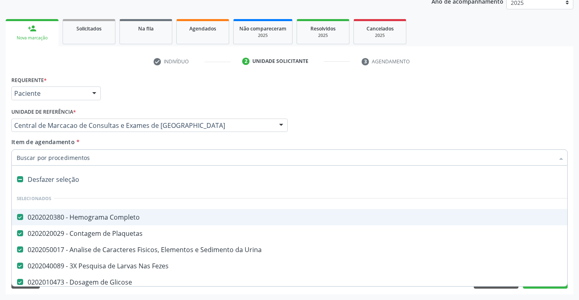
type input "C"
checkbox \(Vhs\) "false"
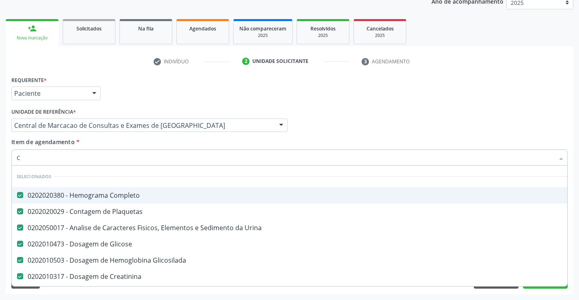
type input "CO"
checkbox Reativa "false"
checkbox \(Vhs\) "false"
type input "COL"
checkbox Completo "false"
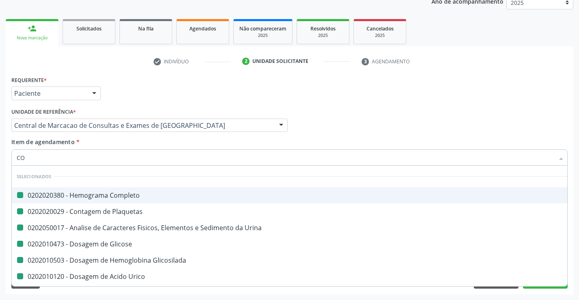
checkbox Plaquetas "false"
checkbox Urina "false"
checkbox Glicose "false"
checkbox Glicosilada "false"
checkbox Urico "false"
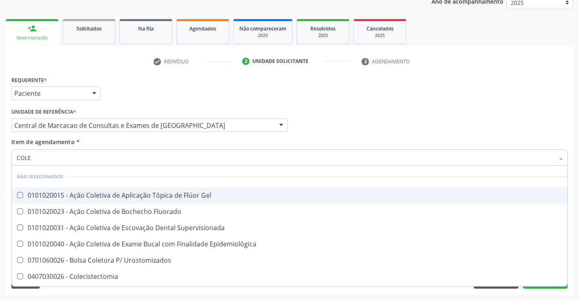
type input "COLES"
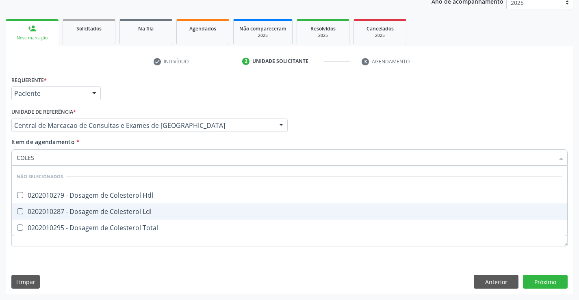
click at [148, 208] on div "0202010287 - Dosagem de Colesterol Ldl" at bounding box center [289, 211] width 545 height 6
checkbox Ldl "true"
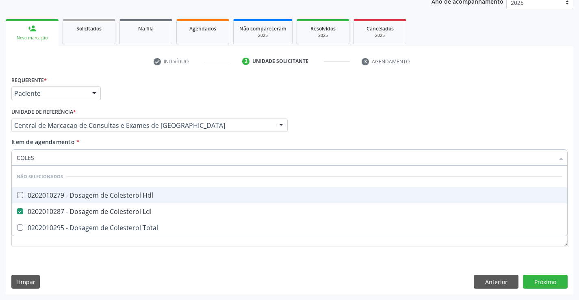
click at [144, 199] on div "0202010279 - Dosagem de Colesterol Hdl" at bounding box center [289, 195] width 545 height 6
checkbox Hdl "true"
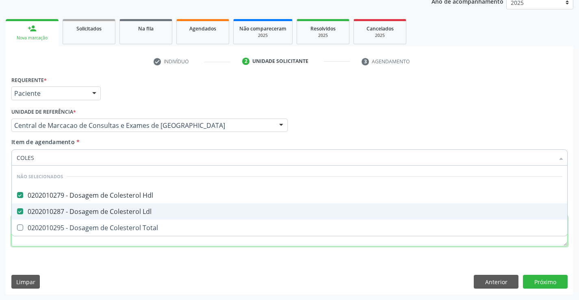
click at [149, 237] on div "Requerente * Paciente Profissional de Saúde Paciente Nenhum resultado encontrad…" at bounding box center [289, 166] width 556 height 184
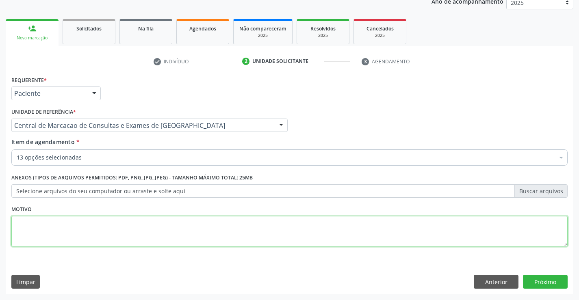
checkbox Urina "true"
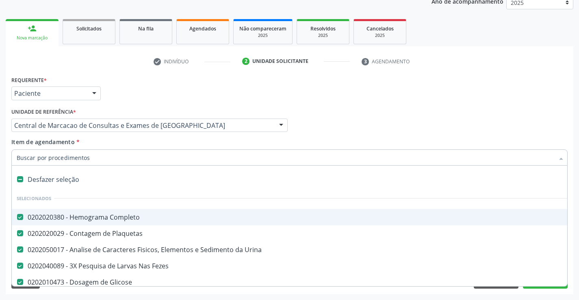
type input "C"
checkbox Hdl "false"
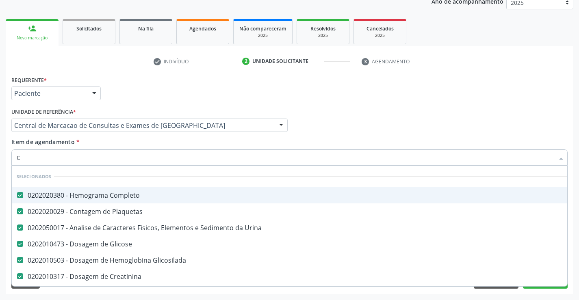
type input "CO"
checkbox Ldl "false"
checkbox Hdl "false"
type input "COL"
checkbox Glicose "false"
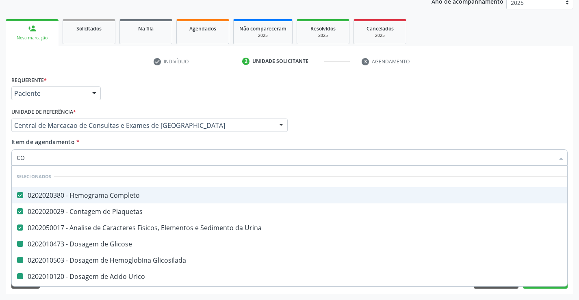
checkbox Glicosilada "false"
checkbox Urico "false"
checkbox Ldl "false"
checkbox Hdl "false"
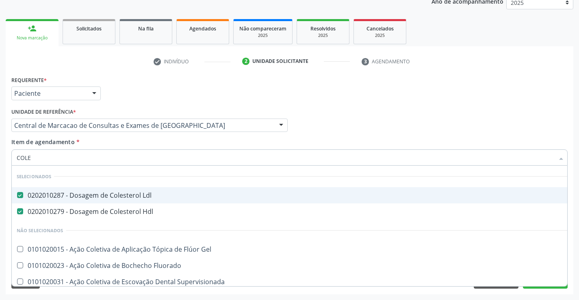
type input "COLES"
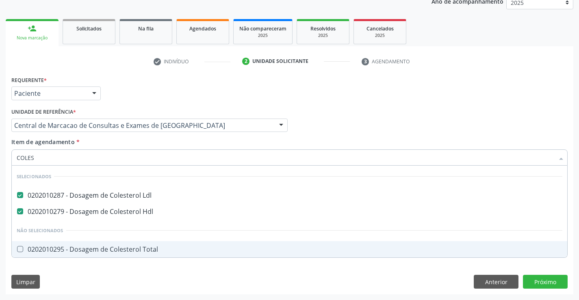
click at [145, 247] on div "0202010295 - Dosagem de Colesterol Total" at bounding box center [289, 249] width 545 height 6
checkbox Total "true"
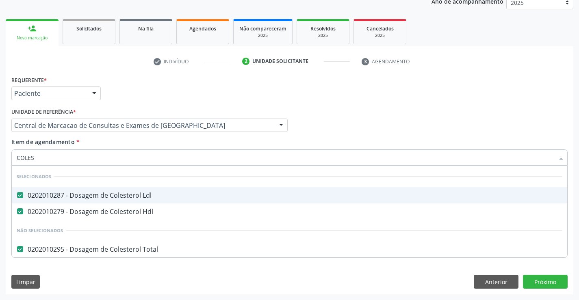
click at [130, 143] on div "Item de agendamento * COLES Desfazer seleção Selecionados 0202010287 - Dosagem …" at bounding box center [289, 151] width 556 height 26
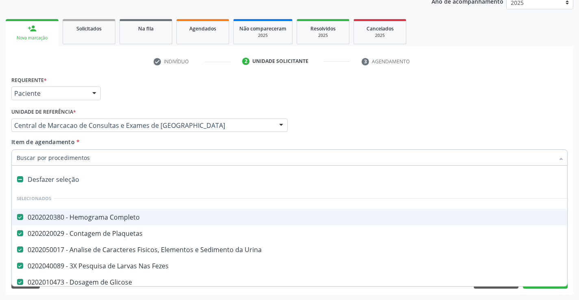
type input "T"
checkbox \(Vhs\) "false"
checkbox Ldl "false"
checkbox Hdl "false"
checkbox Total "false"
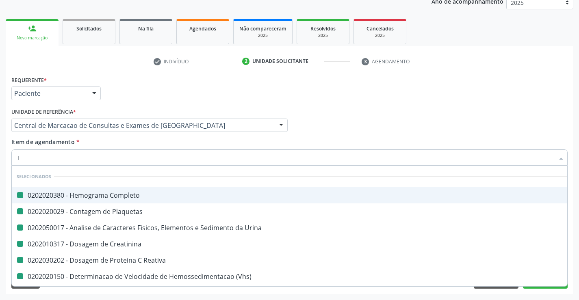
type input "TR"
checkbox Completo "false"
checkbox Plaquetas "false"
checkbox Creatinina "false"
checkbox Reativa "false"
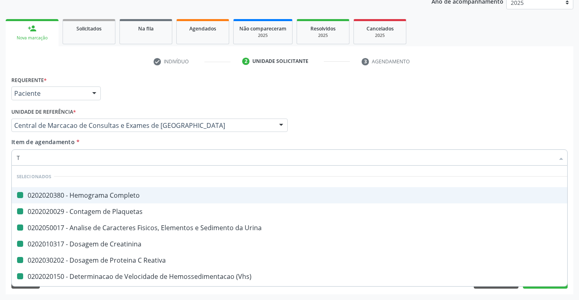
checkbox \(Vhs\) "false"
checkbox Ldl "false"
checkbox Hdl "false"
checkbox Total "false"
checkbox Urina "false"
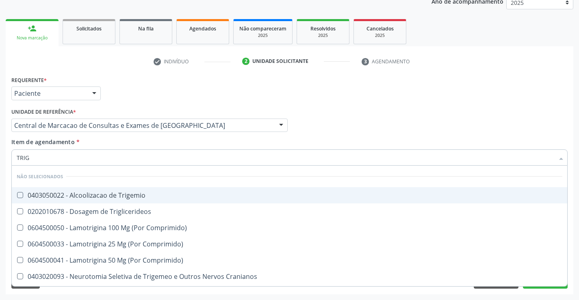
type input "TRIGL"
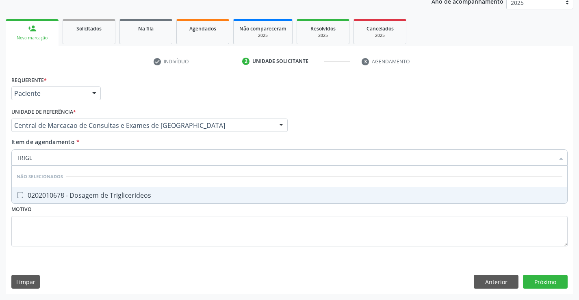
click at [138, 203] on span "0202010678 - Dosagem de Triglicerideos" at bounding box center [289, 195] width 555 height 16
checkbox Triglicerideos "true"
click at [126, 145] on div "Item de agendamento * TRIGL Desfazer seleção Não selecionados 0202010678 - Dosa…" at bounding box center [289, 151] width 556 height 26
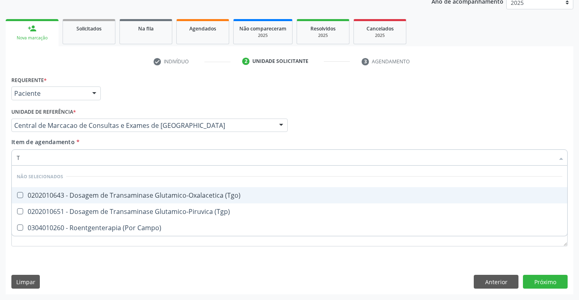
type input "TG"
checkbox \(Tgo\) "false"
checkbox \(Tgp\) "false"
checkbox Campo\) "false"
click at [144, 190] on span "0202010643 - Dosagem de Transaminase Glutamico-Oxalacetica (Tgo)" at bounding box center [289, 195] width 555 height 16
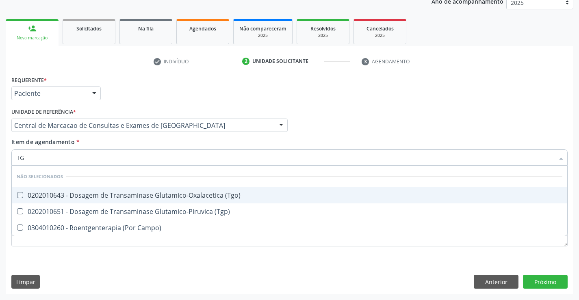
checkbox \(Tgo\) "true"
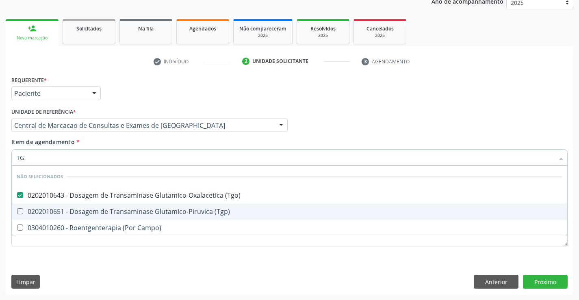
click at [150, 208] on div "0202010651 - Dosagem de Transaminase Glutamico-Piruvica (Tgp)" at bounding box center [289, 211] width 545 height 6
checkbox \(Tgp\) "true"
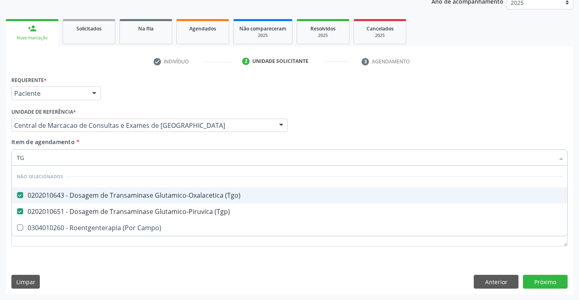
click at [137, 145] on div "Item de agendamento * TG Desfazer seleção Não selecionados 0202010643 - Dosagem…" at bounding box center [289, 151] width 556 height 26
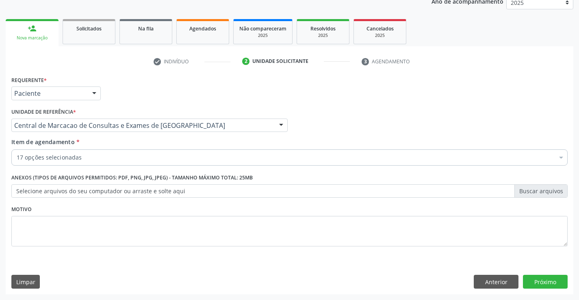
checkbox Urina "true"
click at [551, 279] on button "Próximo" at bounding box center [545, 282] width 45 height 14
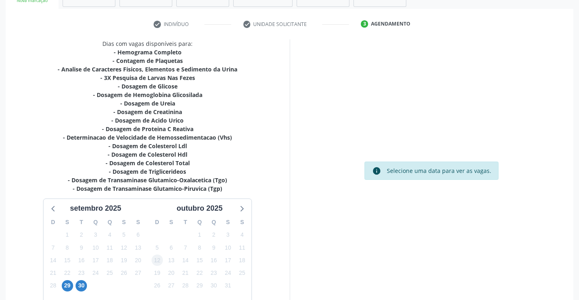
scroll to position [190, 0]
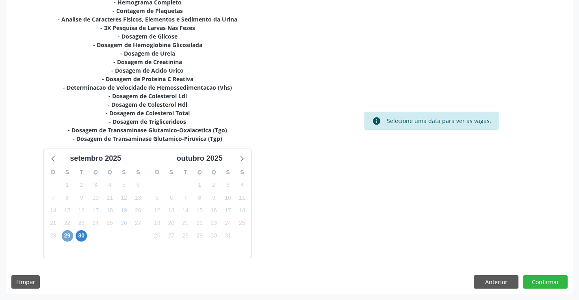
click at [65, 236] on span "29" at bounding box center [67, 235] width 11 height 11
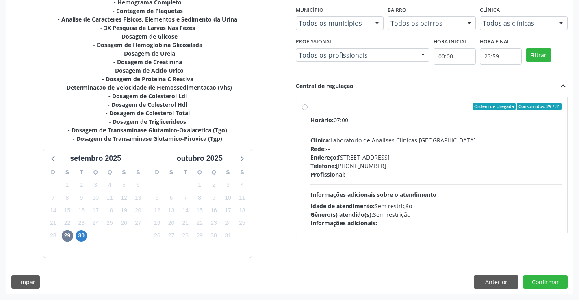
click at [423, 130] on div "Horário: 07:00 Clínica: Laboratorio de Analises Clinicas [GEOGRAPHIC_DATA] Rede…" at bounding box center [435, 172] width 251 height 112
click at [307, 110] on input "Ordem de chegada Consumidos: 29 / 31 Horário: 07:00 Clínica: Laboratorio de Ana…" at bounding box center [305, 106] width 6 height 7
radio input "true"
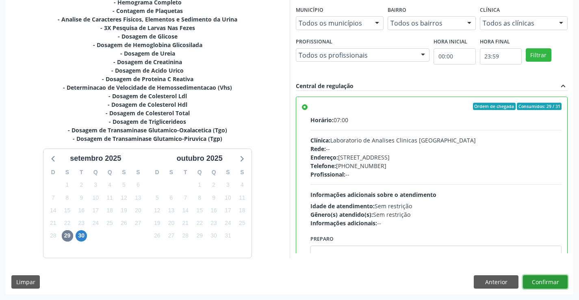
click at [545, 283] on button "Confirmar" at bounding box center [545, 282] width 45 height 14
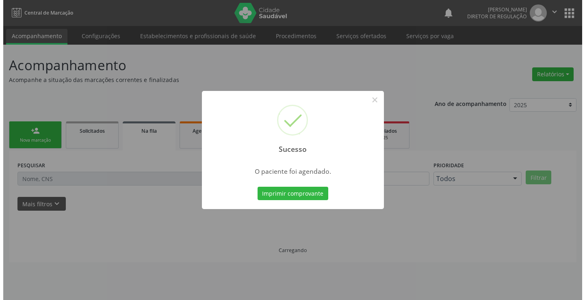
scroll to position [0, 0]
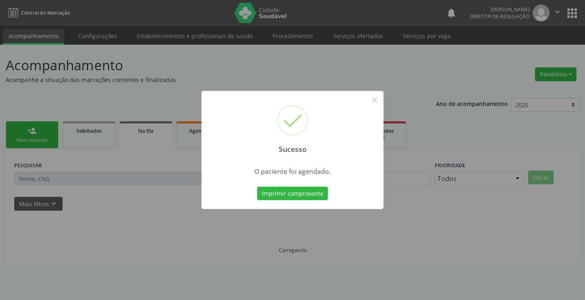
click at [257, 187] on button "Imprimir comprovante" at bounding box center [292, 194] width 71 height 14
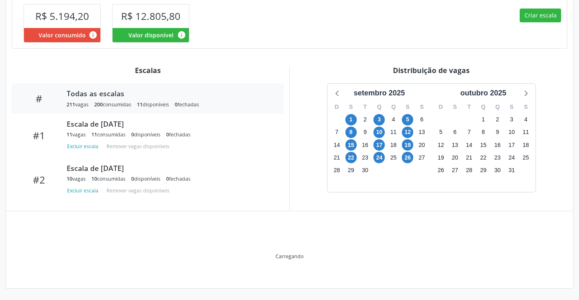
scroll to position [232, 0]
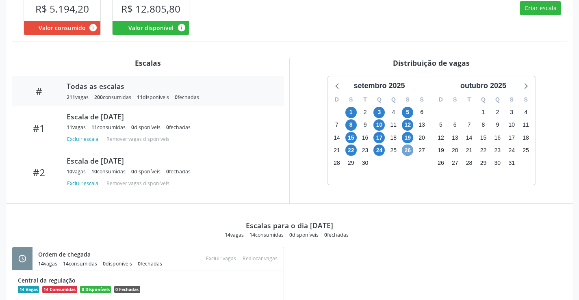
click at [406, 156] on span "26" at bounding box center [407, 150] width 11 height 11
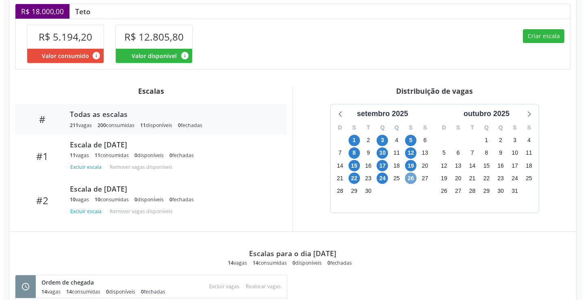
scroll to position [198, 0]
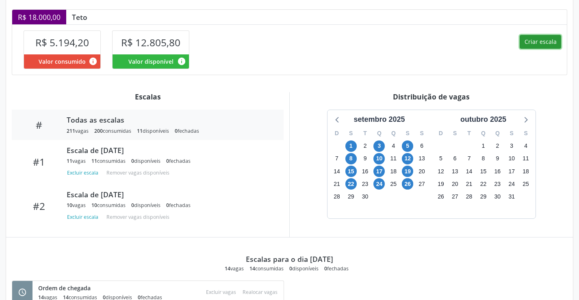
click at [542, 49] on button "Criar escala" at bounding box center [539, 42] width 41 height 14
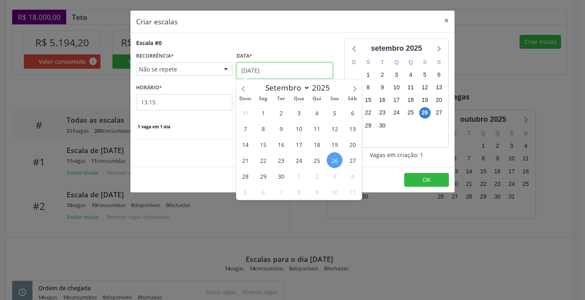
click at [268, 69] on input "[DATE]" at bounding box center [284, 71] width 96 height 16
click at [207, 108] on input "13:15" at bounding box center [184, 102] width 96 height 16
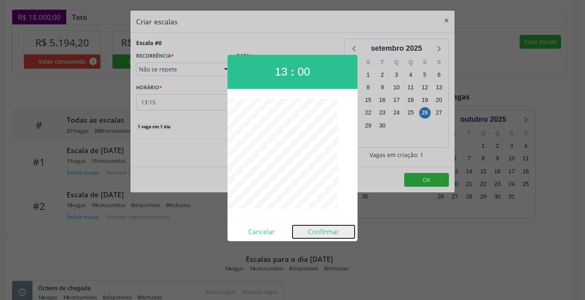
drag, startPoint x: 318, startPoint y: 228, endPoint x: 345, endPoint y: 213, distance: 30.4
click at [322, 225] on div "Cancelar Confirmar" at bounding box center [292, 231] width 130 height 19
drag, startPoint x: 320, startPoint y: 231, endPoint x: 400, endPoint y: 185, distance: 92.9
click at [320, 230] on button "Confirmar" at bounding box center [323, 231] width 62 height 13
type input "13:00"
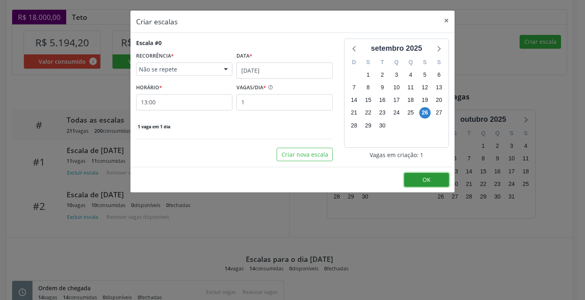
click at [413, 174] on button "OK" at bounding box center [426, 180] width 45 height 14
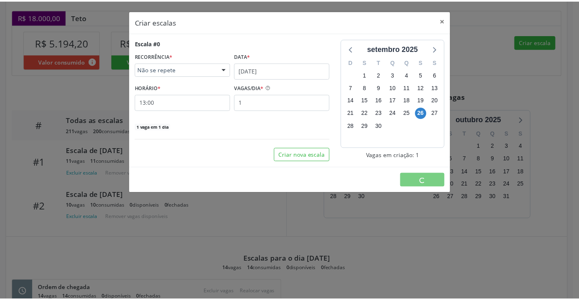
scroll to position [0, 0]
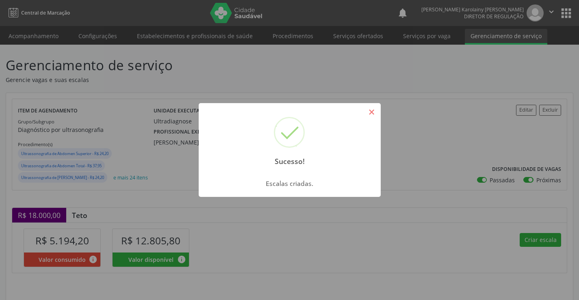
click at [375, 107] on button "×" at bounding box center [372, 112] width 14 height 14
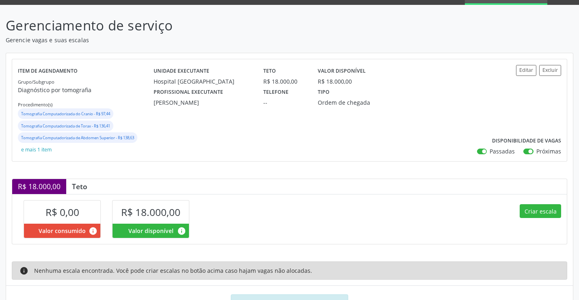
scroll to position [75, 0]
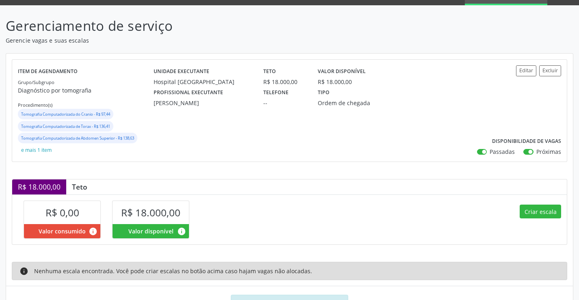
scroll to position [75, 0]
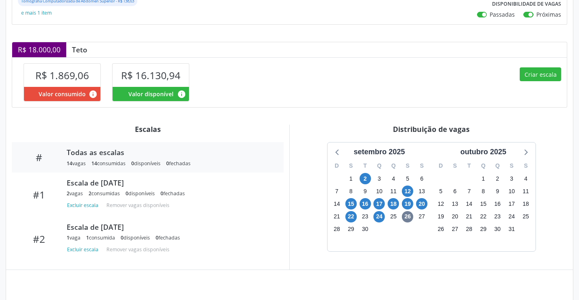
scroll to position [191, 0]
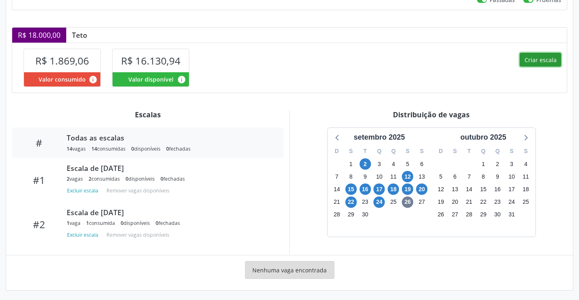
click at [527, 63] on button "Criar escala" at bounding box center [539, 60] width 41 height 14
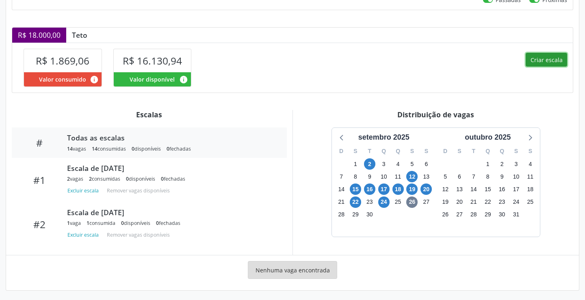
select select "8"
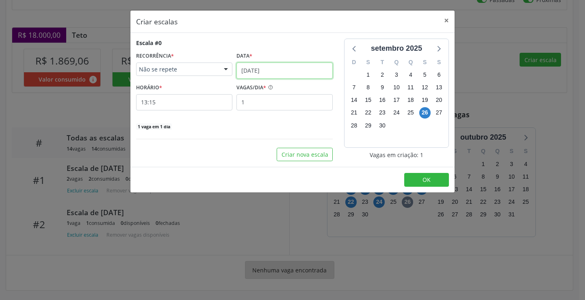
click at [279, 64] on input "[DATE]" at bounding box center [284, 71] width 96 height 16
click at [444, 21] on button "×" at bounding box center [446, 21] width 16 height 20
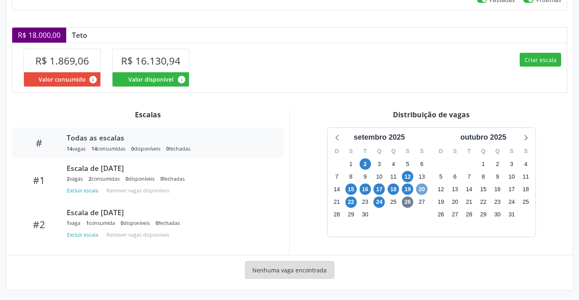
click at [423, 190] on span "20" at bounding box center [421, 189] width 11 height 11
click at [423, 189] on span "20" at bounding box center [421, 189] width 11 height 11
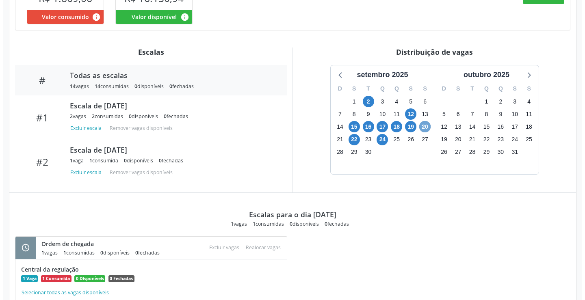
scroll to position [213, 0]
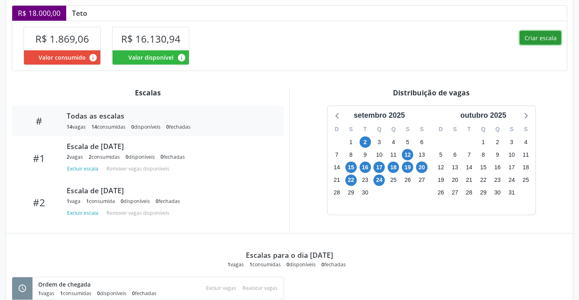
click at [556, 33] on button "Criar escala" at bounding box center [539, 38] width 41 height 14
select select "8"
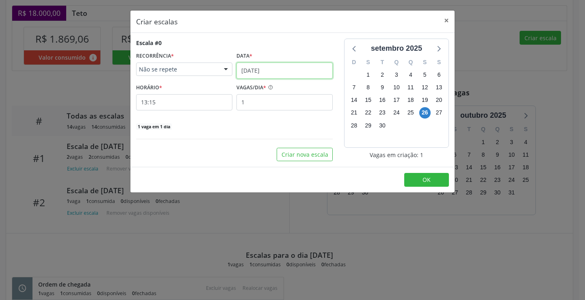
click at [304, 74] on input "26/09/2025" at bounding box center [284, 71] width 96 height 16
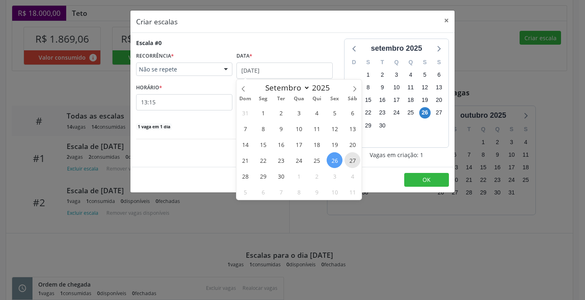
click at [344, 162] on span "27" at bounding box center [352, 160] width 16 height 16
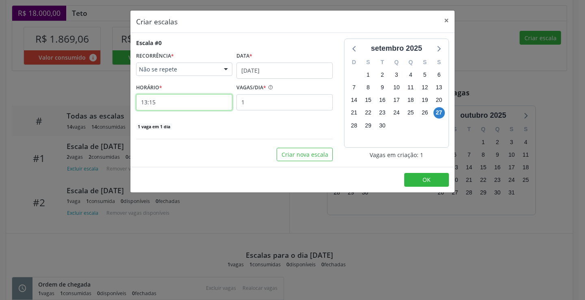
click at [194, 106] on input "13:15" at bounding box center [184, 102] width 96 height 16
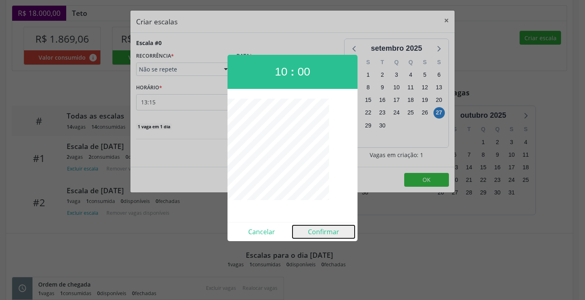
click at [331, 230] on button "Confirmar" at bounding box center [323, 231] width 62 height 13
type input "10:00"
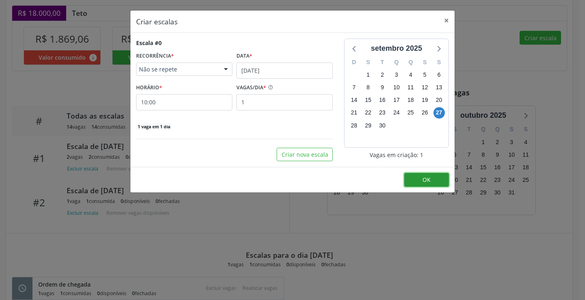
click at [445, 185] on button "OK" at bounding box center [426, 180] width 45 height 14
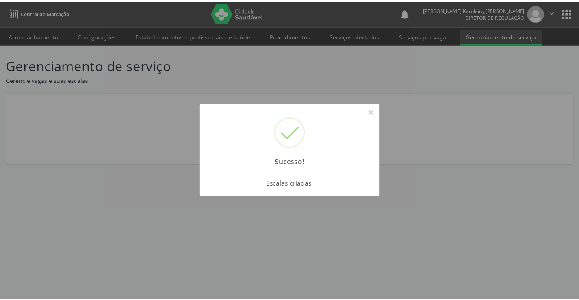
scroll to position [0, 0]
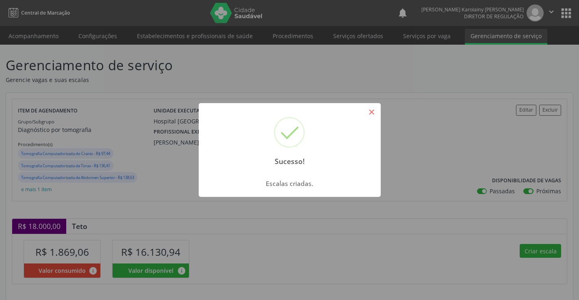
click at [374, 112] on button "×" at bounding box center [372, 112] width 14 height 14
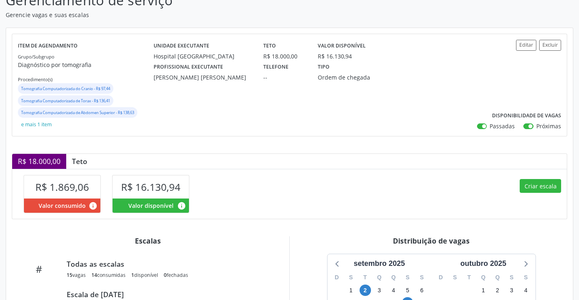
scroll to position [10, 0]
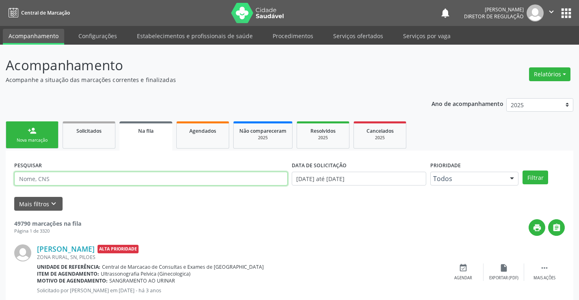
click at [86, 175] on input "text" at bounding box center [150, 179] width 273 height 14
type input "702608714138048"
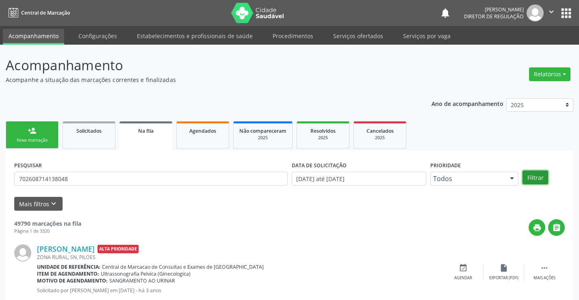
click at [536, 180] on button "Filtrar" at bounding box center [535, 178] width 26 height 14
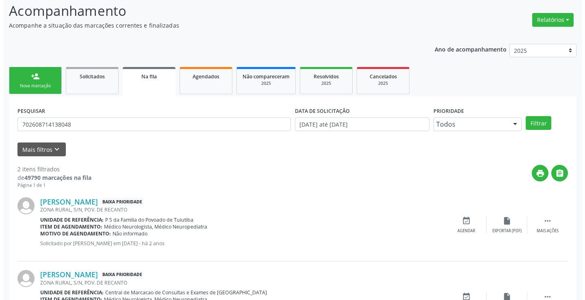
scroll to position [110, 0]
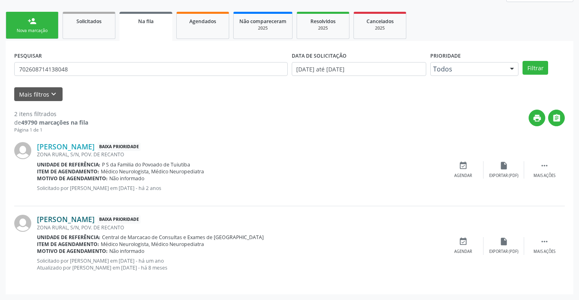
click at [55, 219] on link "[PERSON_NAME]" at bounding box center [66, 219] width 58 height 9
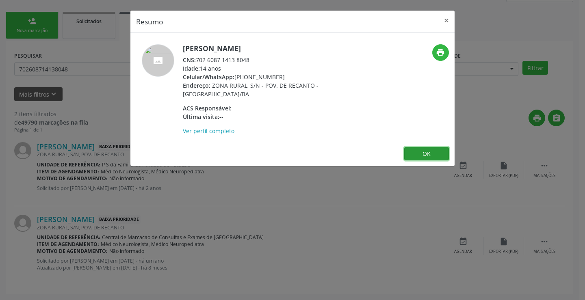
drag, startPoint x: 430, startPoint y: 147, endPoint x: 424, endPoint y: 140, distance: 8.1
click at [429, 146] on footer "OK" at bounding box center [292, 154] width 324 height 26
